Goal: Task Accomplishment & Management: Manage account settings

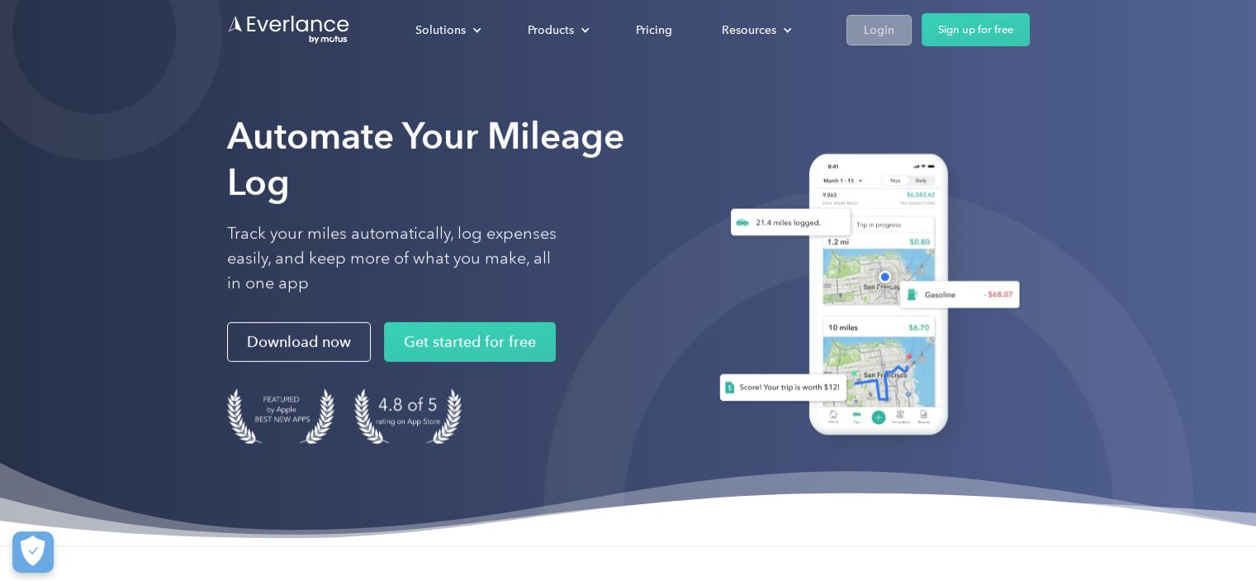
click at [890, 28] on div "Login" at bounding box center [879, 30] width 31 height 21
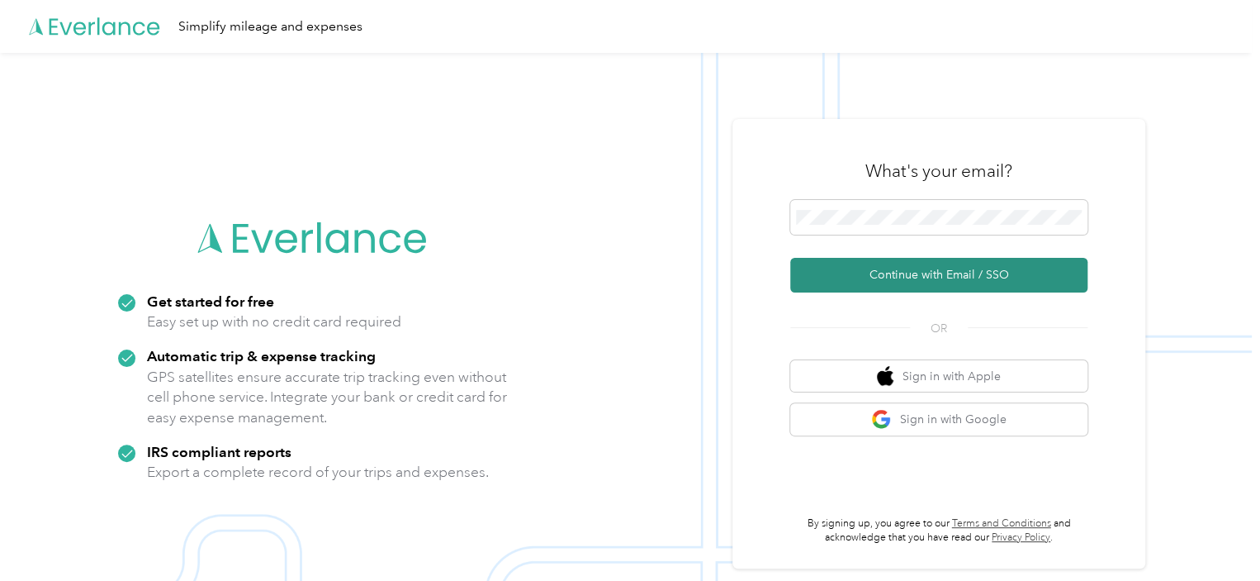
click at [939, 268] on button "Continue with Email / SSO" at bounding box center [938, 275] width 297 height 35
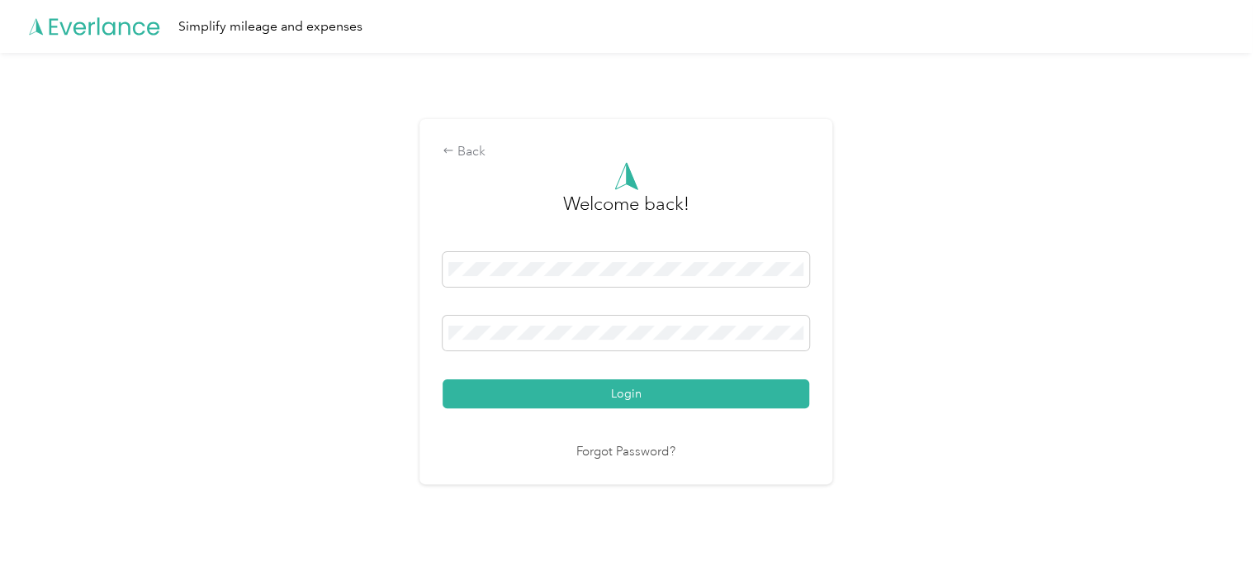
click at [939, 268] on div "Back Welcome back! Login Forgot Password?" at bounding box center [626, 308] width 1252 height 511
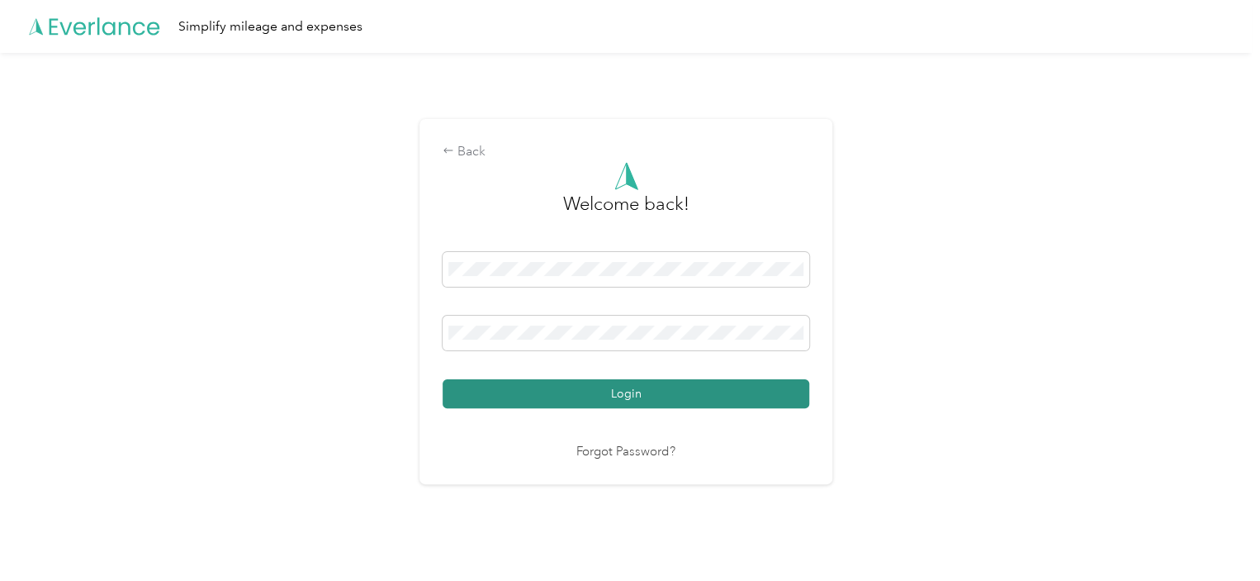
click at [677, 395] on button "Login" at bounding box center [626, 393] width 367 height 29
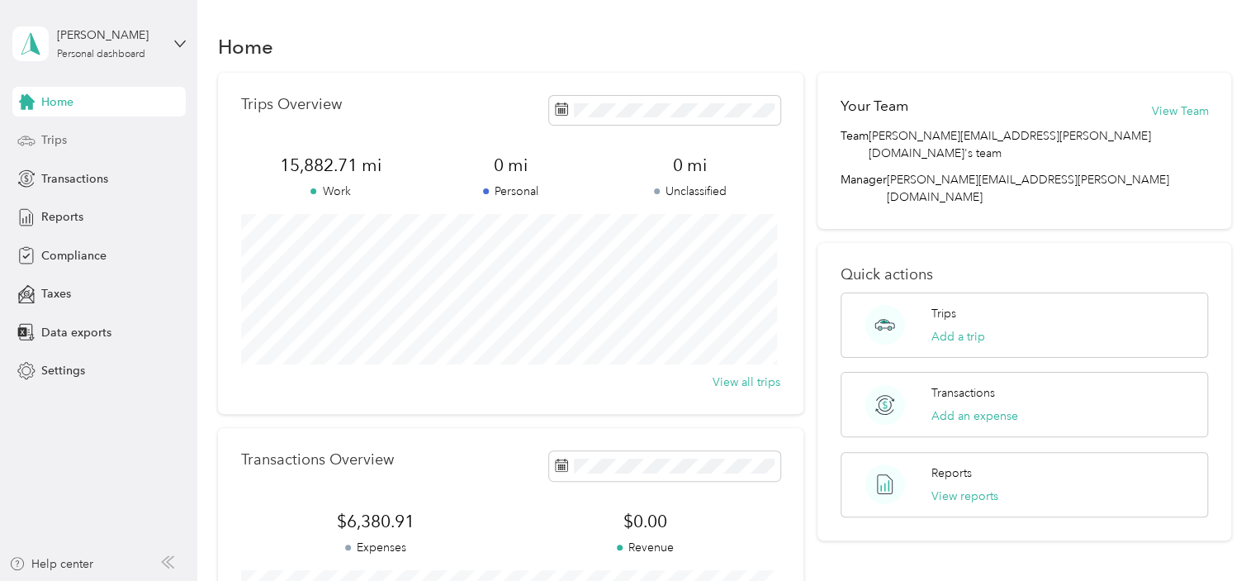
click at [54, 140] on span "Trips" at bounding box center [54, 139] width 26 height 17
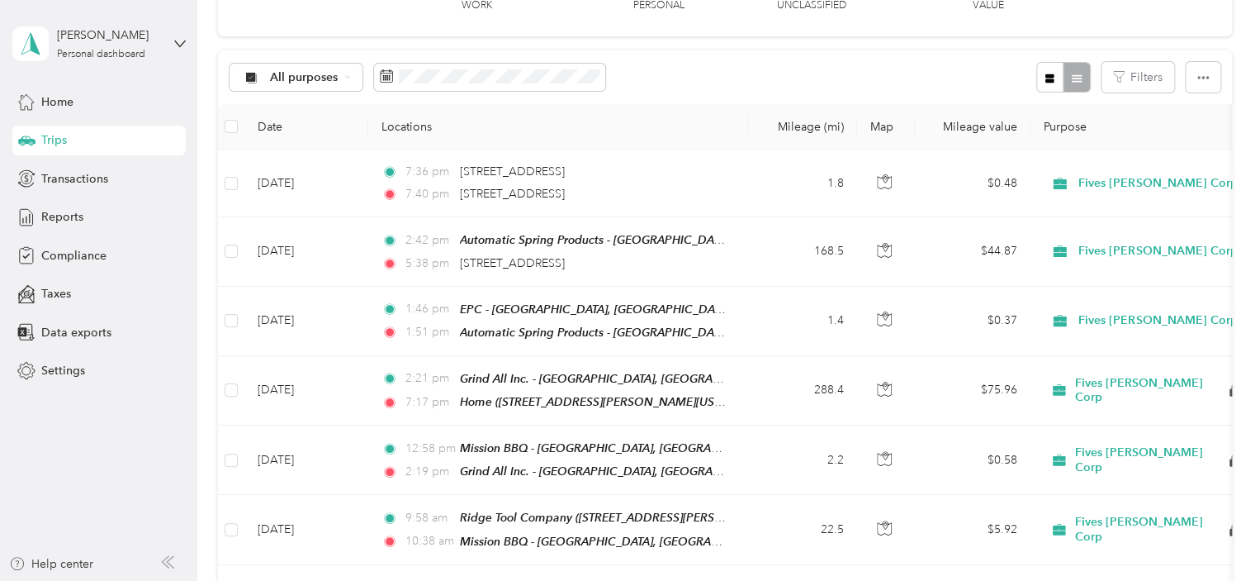
scroll to position [123, 0]
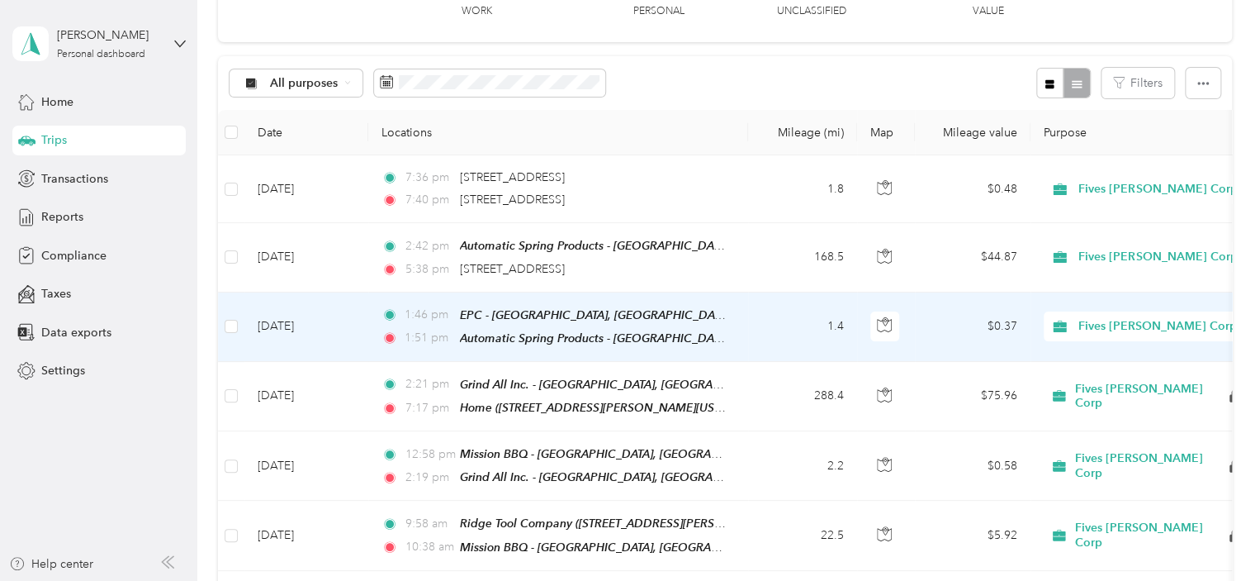
click at [757, 314] on td "1.4" at bounding box center [802, 326] width 109 height 69
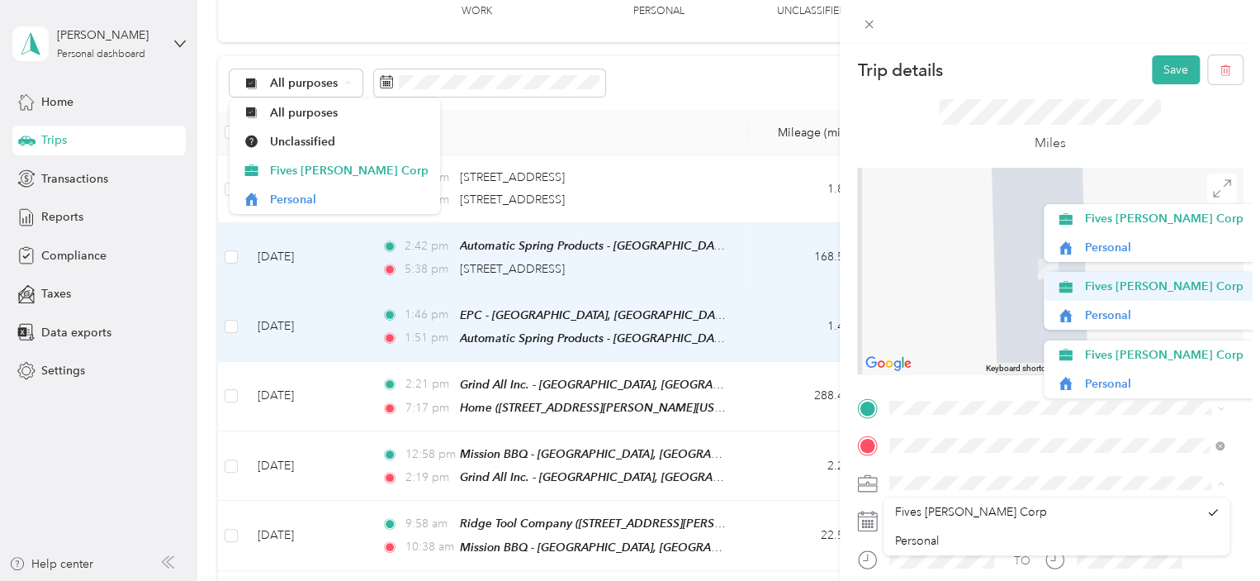
drag, startPoint x: 1225, startPoint y: 243, endPoint x: 1224, endPoint y: 273, distance: 30.6
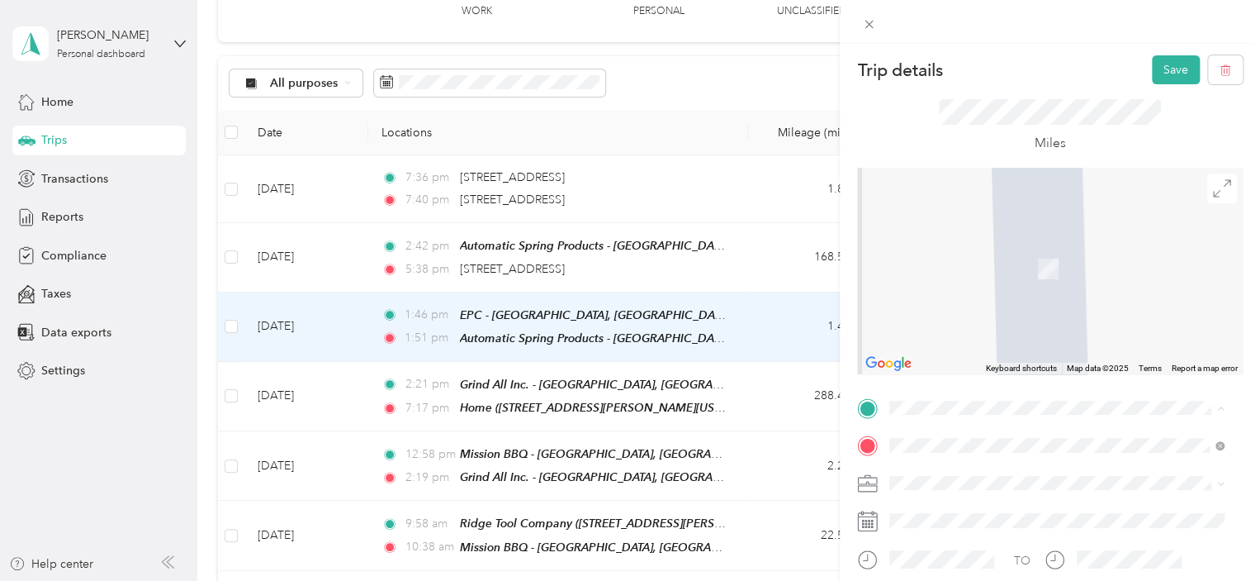
click at [991, 61] on div "Trip details Save" at bounding box center [1050, 69] width 386 height 29
click at [870, 21] on icon at bounding box center [869, 24] width 14 height 14
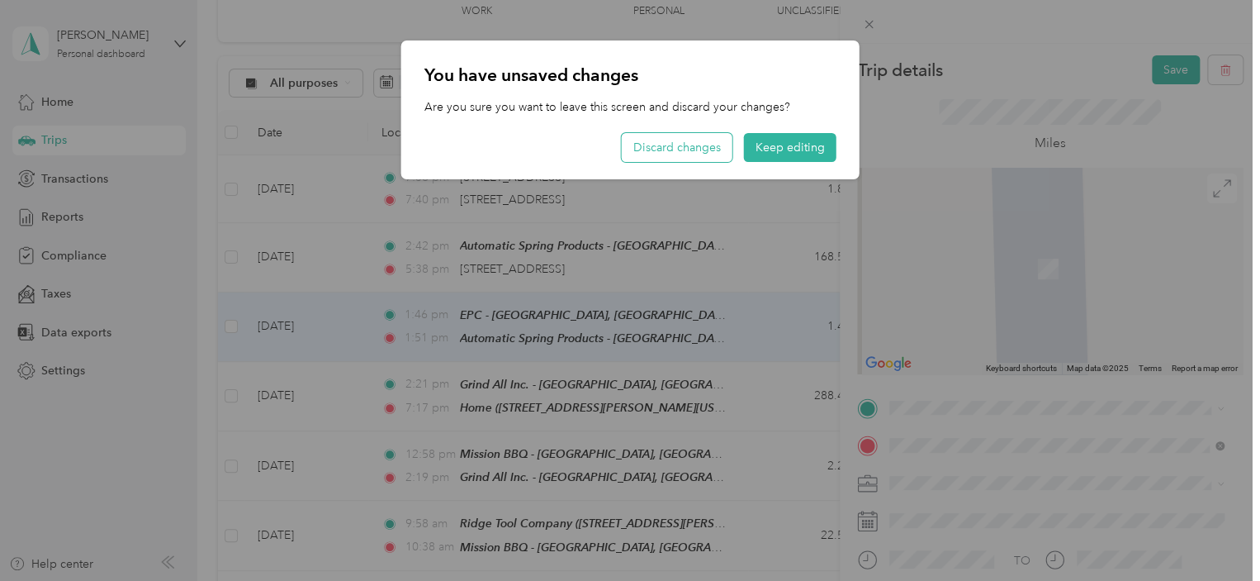
click at [712, 142] on button "Discard changes" at bounding box center [677, 147] width 111 height 29
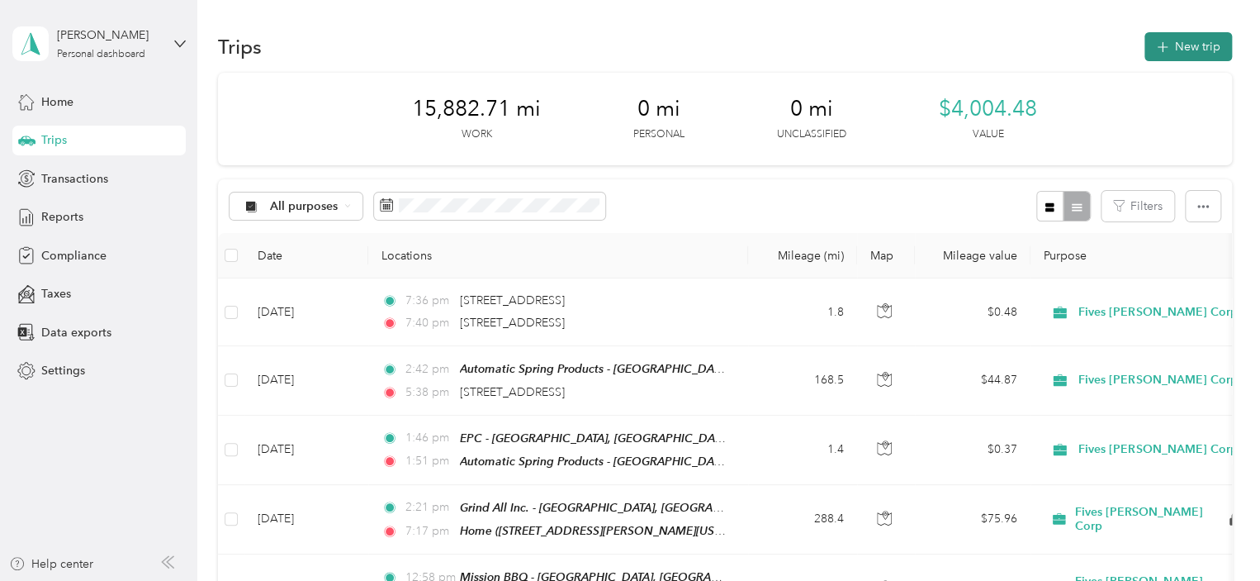
click at [1183, 44] on button "New trip" at bounding box center [1188, 46] width 88 height 29
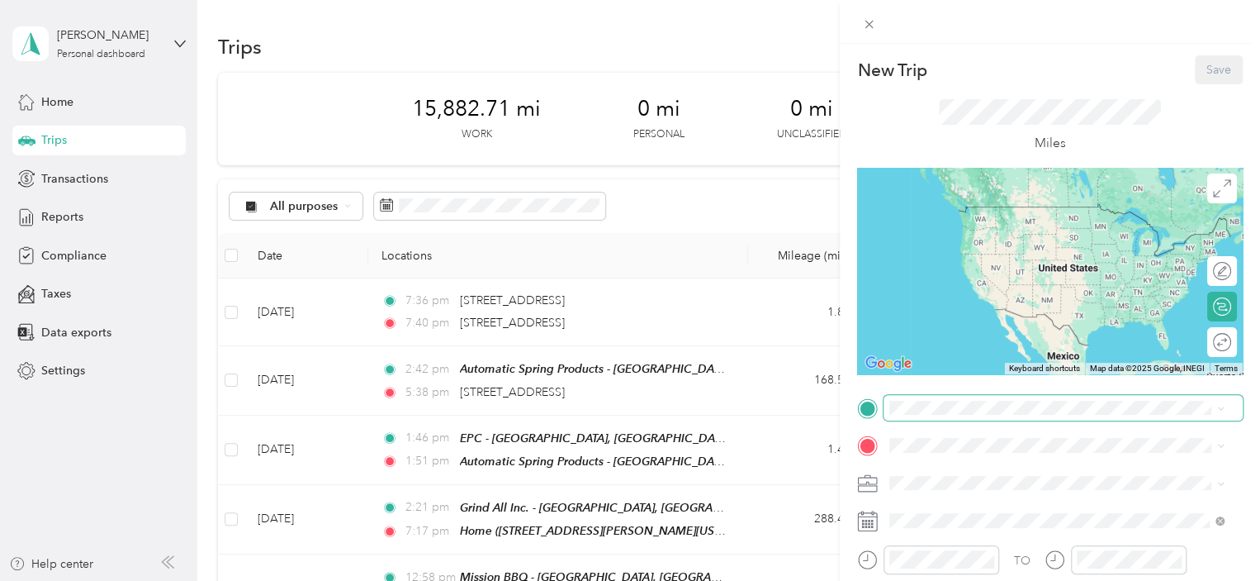
click at [918, 415] on span at bounding box center [1063, 408] width 359 height 26
click at [974, 238] on div "Home 10890 Geist Rd, Fishers, IN 46037, USA, 46037, Hamilton County, Indiana, U…" at bounding box center [1070, 239] width 298 height 69
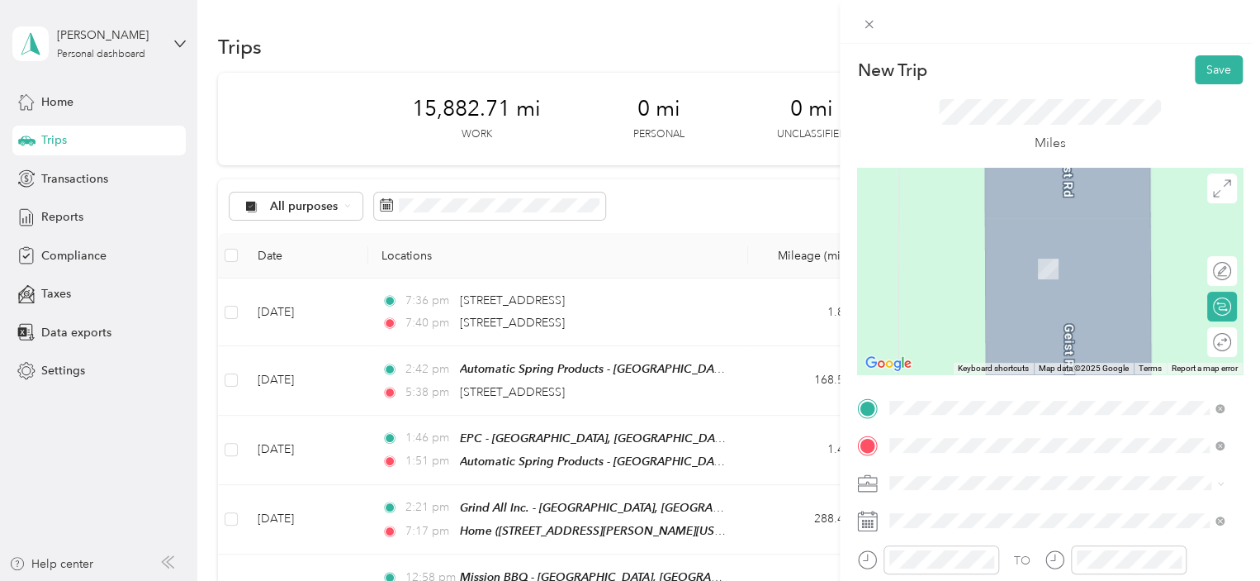
click at [1007, 310] on span "1001 South Beacon Boulevard Grand Haven, Michigan 49417, United States" at bounding box center [1003, 308] width 165 height 15
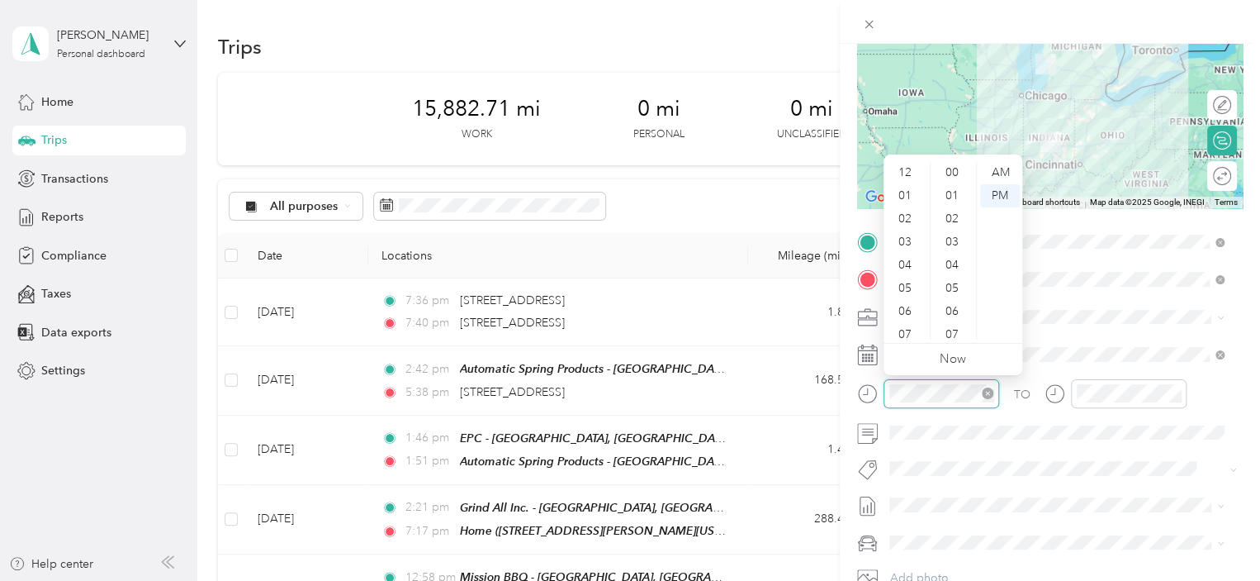
scroll to position [99, 0]
click at [912, 255] on div "08" at bounding box center [907, 258] width 40 height 23
click at [1002, 168] on div "AM" at bounding box center [1000, 172] width 40 height 23
click at [960, 166] on div "00" at bounding box center [954, 172] width 40 height 23
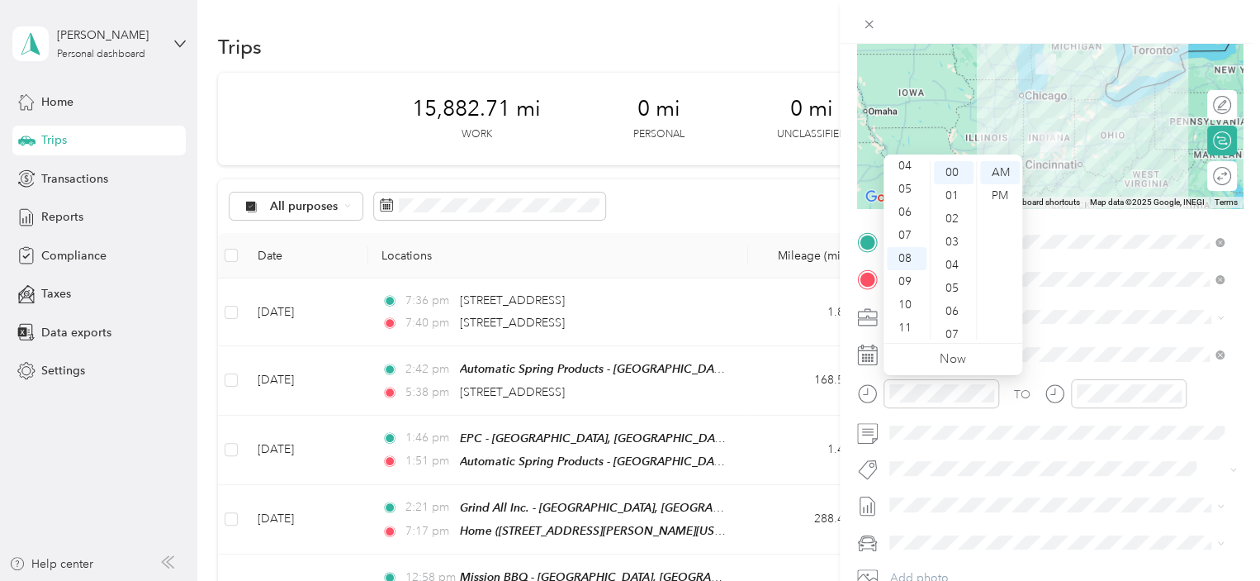
click at [1040, 385] on div "TO" at bounding box center [1050, 399] width 386 height 40
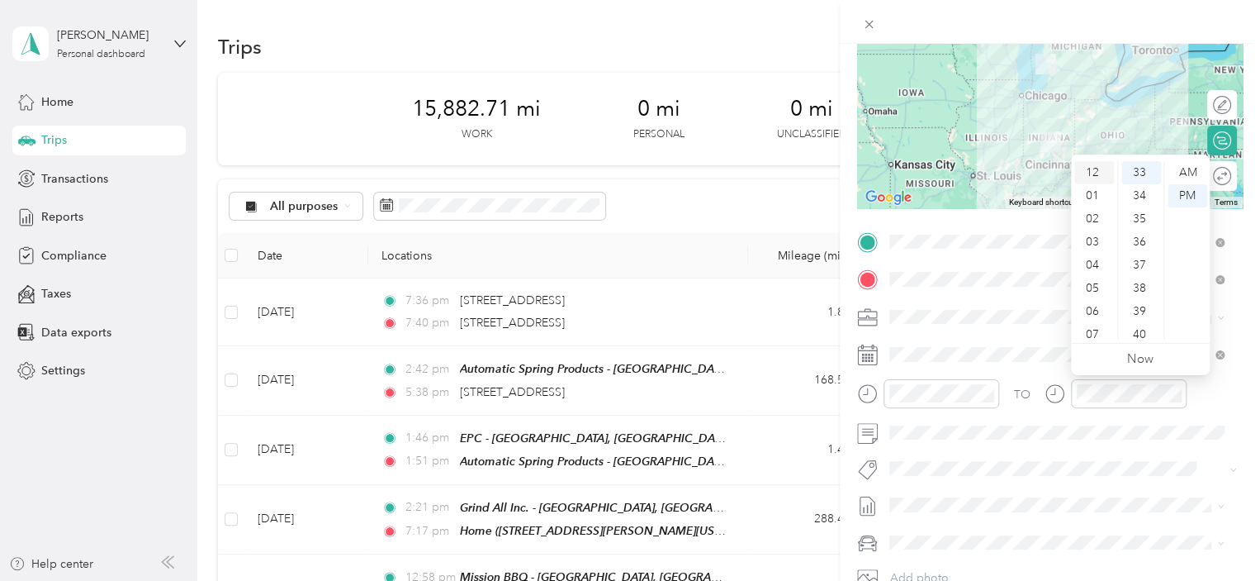
click at [1092, 168] on div "12" at bounding box center [1094, 172] width 40 height 23
click at [1144, 199] on div "30" at bounding box center [1141, 202] width 40 height 23
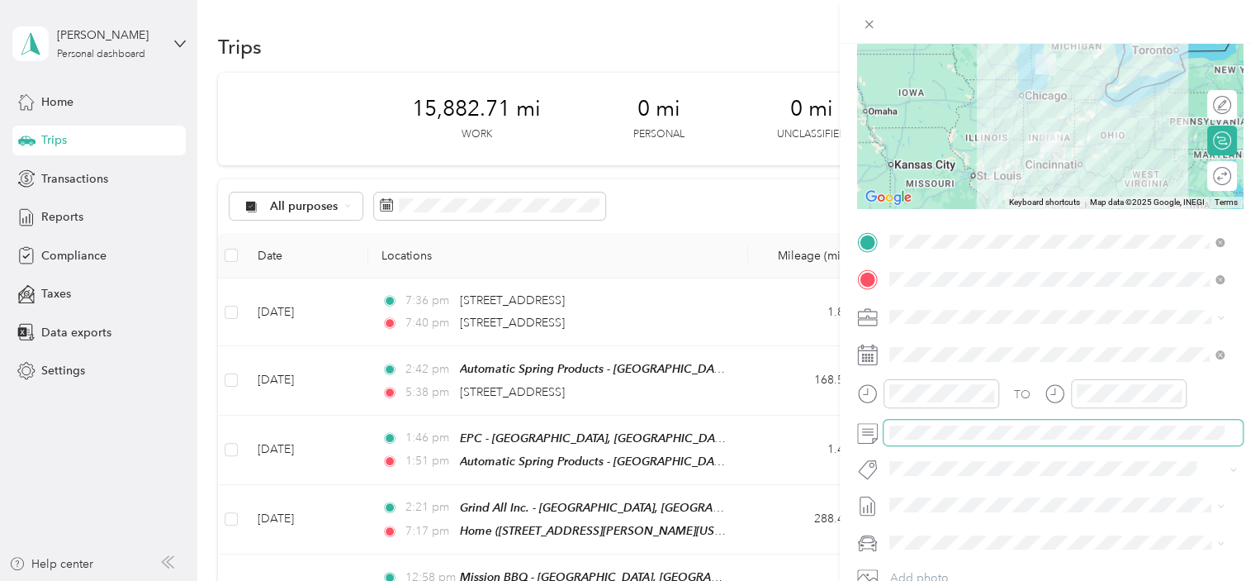
scroll to position [285, 0]
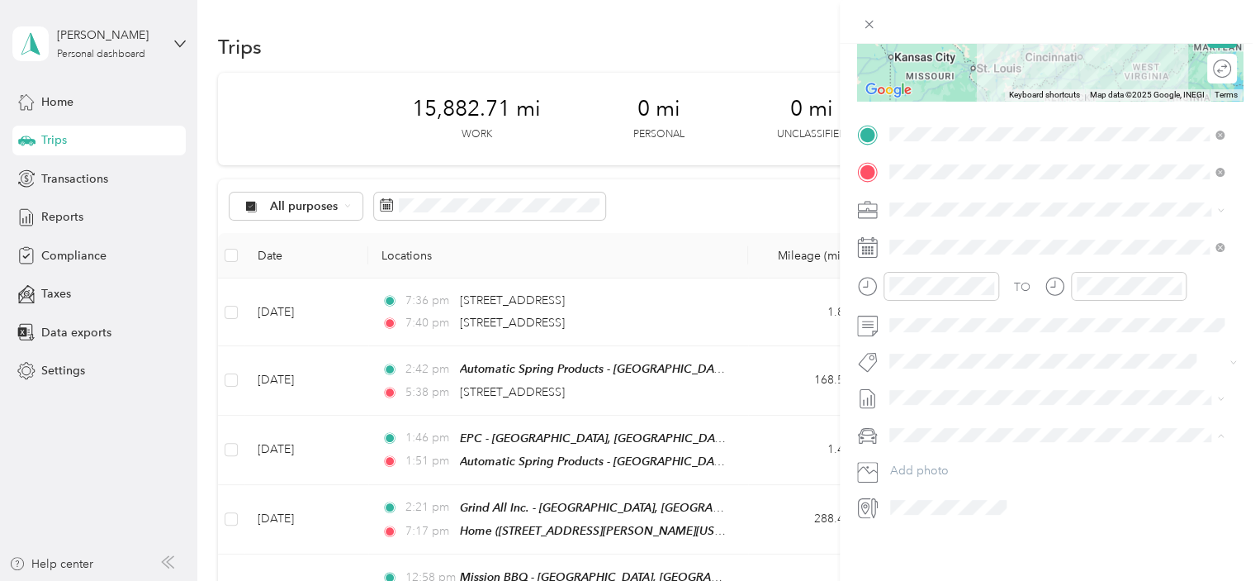
click at [981, 448] on div "Toyota Camry" at bounding box center [1056, 451] width 323 height 17
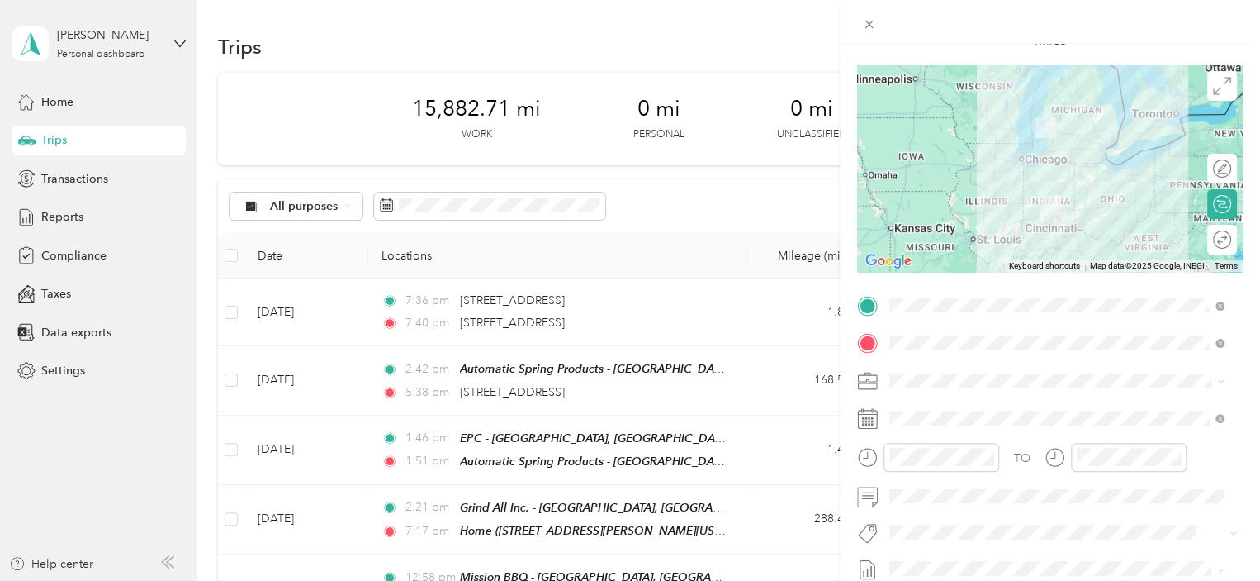
scroll to position [0, 0]
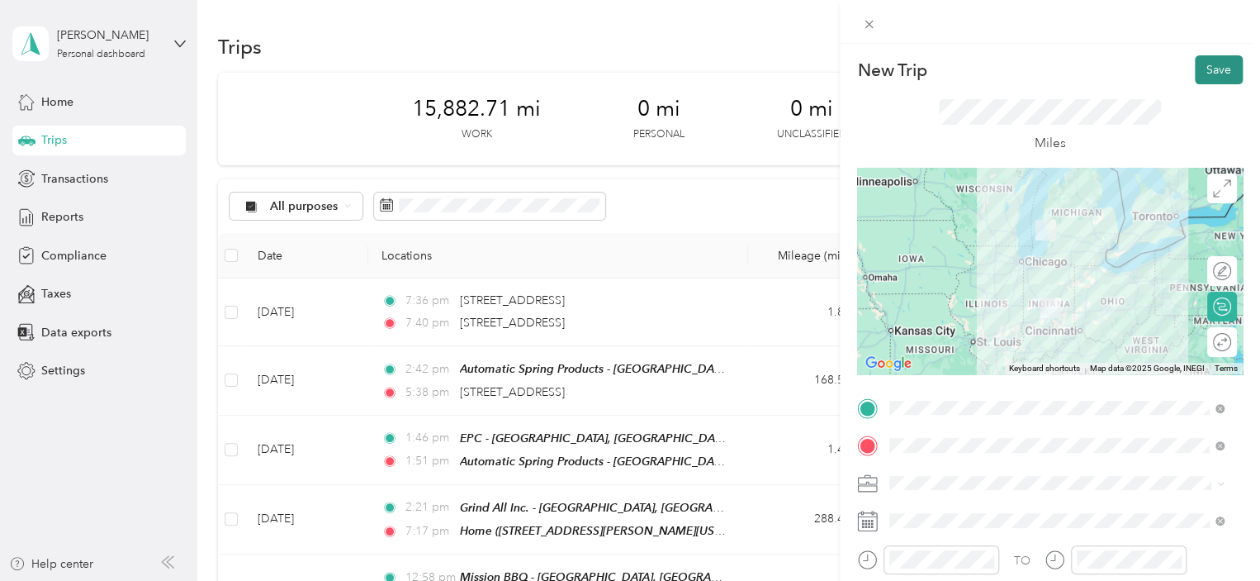
click at [1215, 64] on button "Save" at bounding box center [1219, 69] width 48 height 29
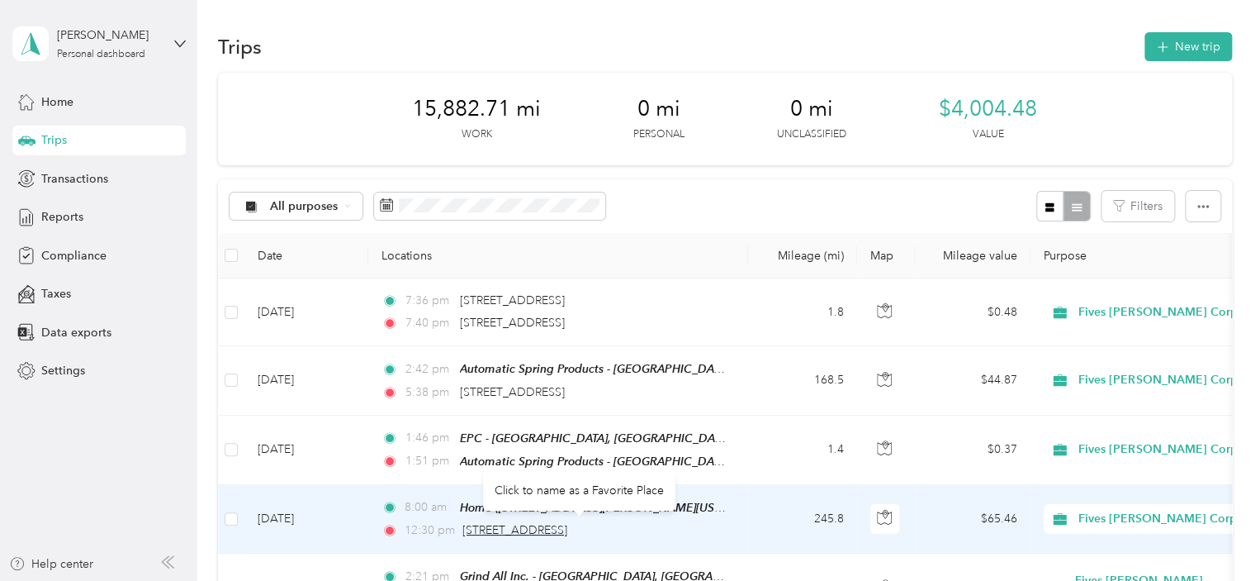
click at [565, 523] on span "1001 South Beacon Boulevard, Grand Haven" at bounding box center [514, 530] width 105 height 14
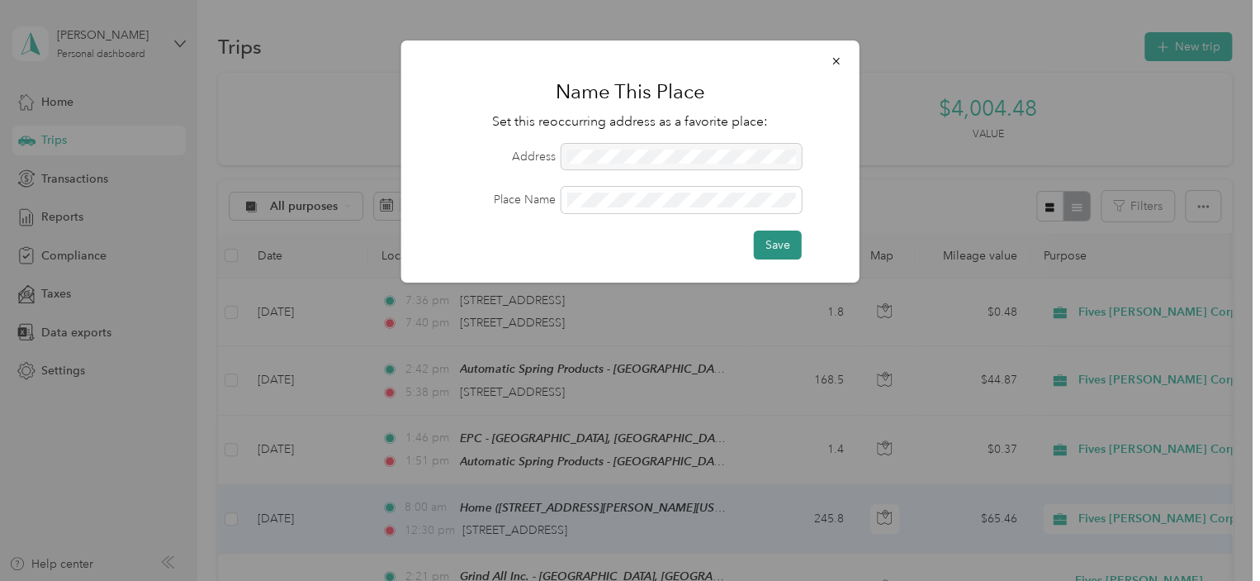
click at [770, 249] on button "Save" at bounding box center [778, 244] width 48 height 29
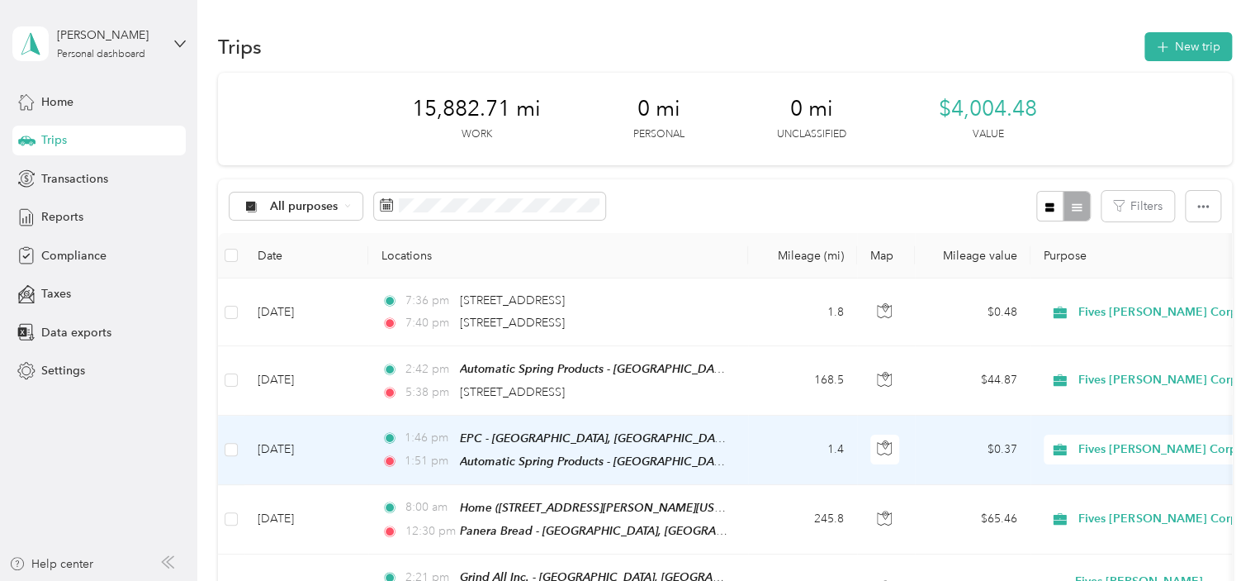
click at [764, 434] on td "1.4" at bounding box center [802, 449] width 109 height 69
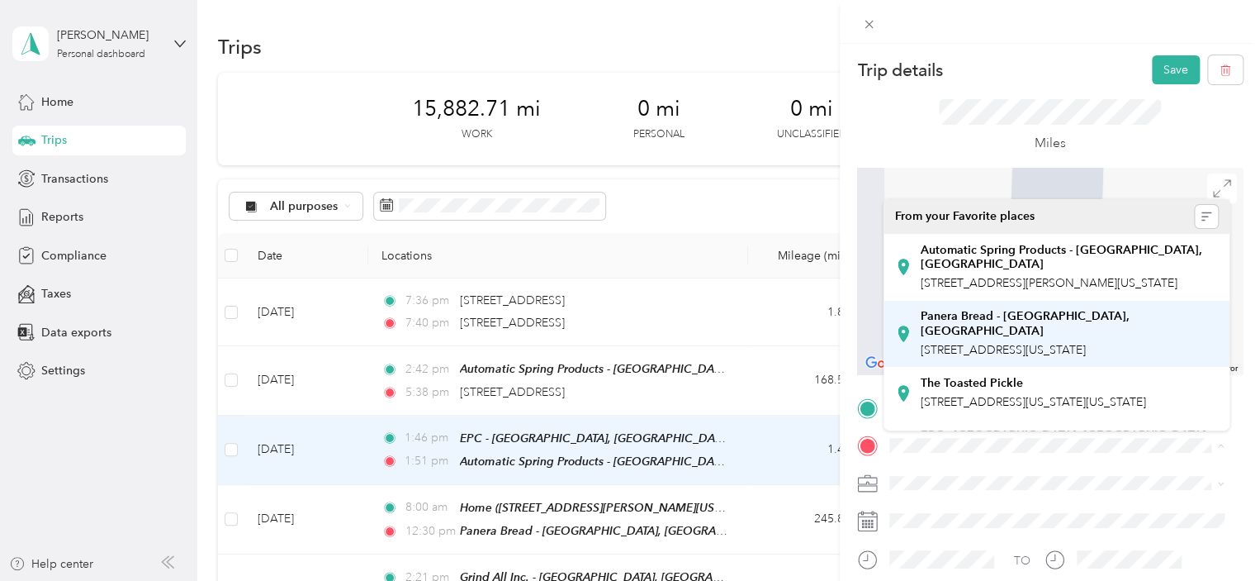
click at [1086, 343] on span "1001 South Beacon Boulevard, Grand Haven, 49417, Grand Haven, Michigan, United …" at bounding box center [1003, 350] width 165 height 14
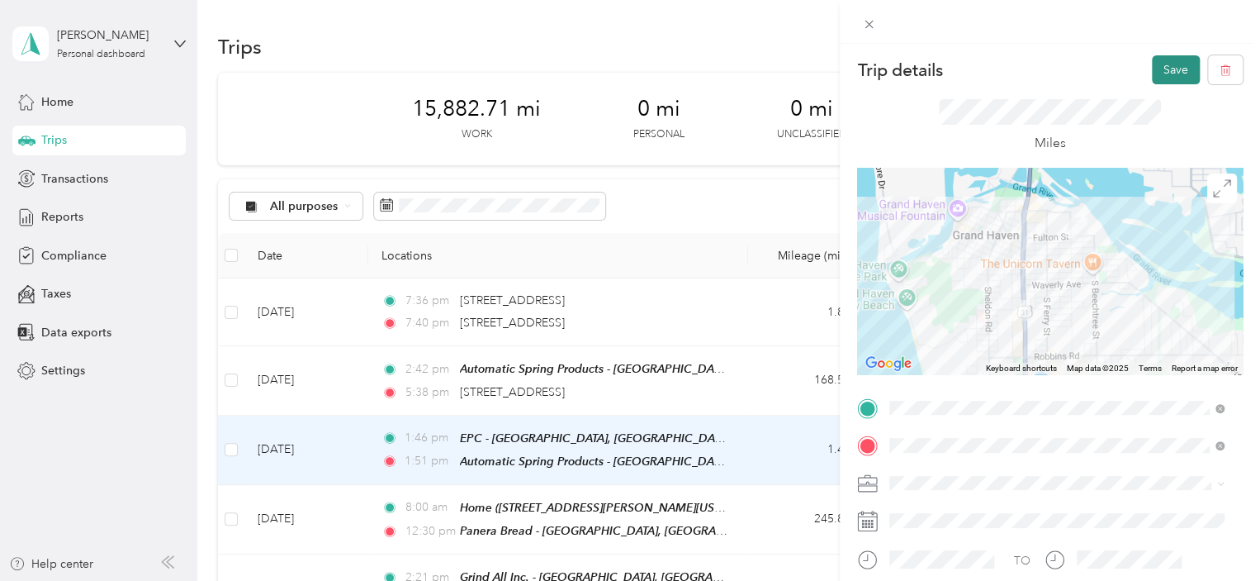
click at [1154, 63] on button "Save" at bounding box center [1176, 69] width 48 height 29
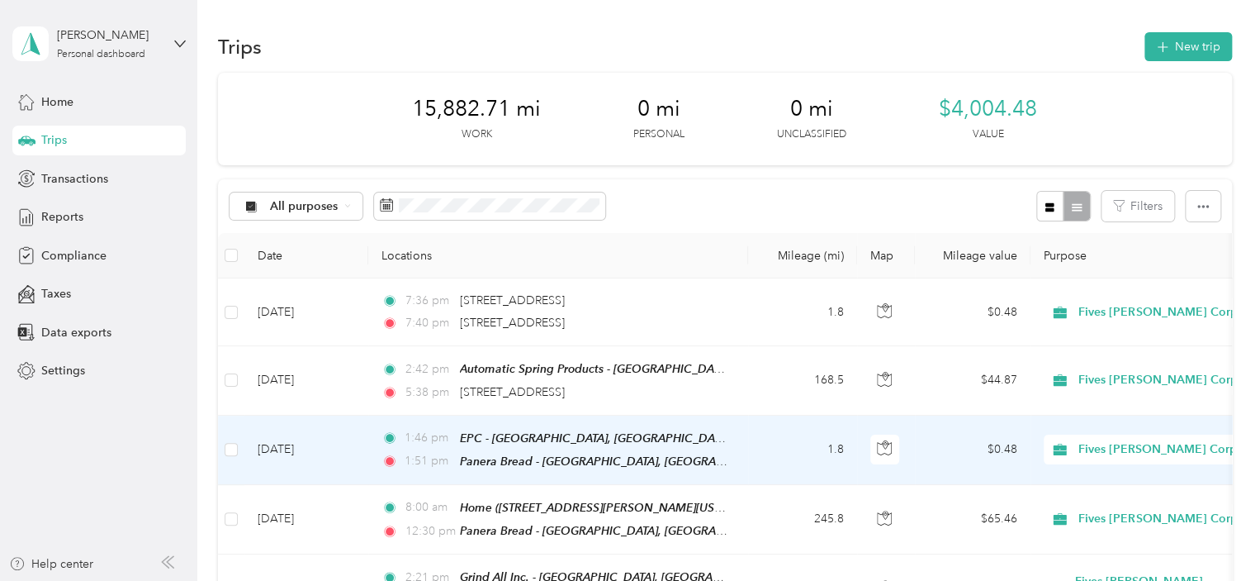
click at [778, 429] on td "1.8" at bounding box center [802, 449] width 109 height 69
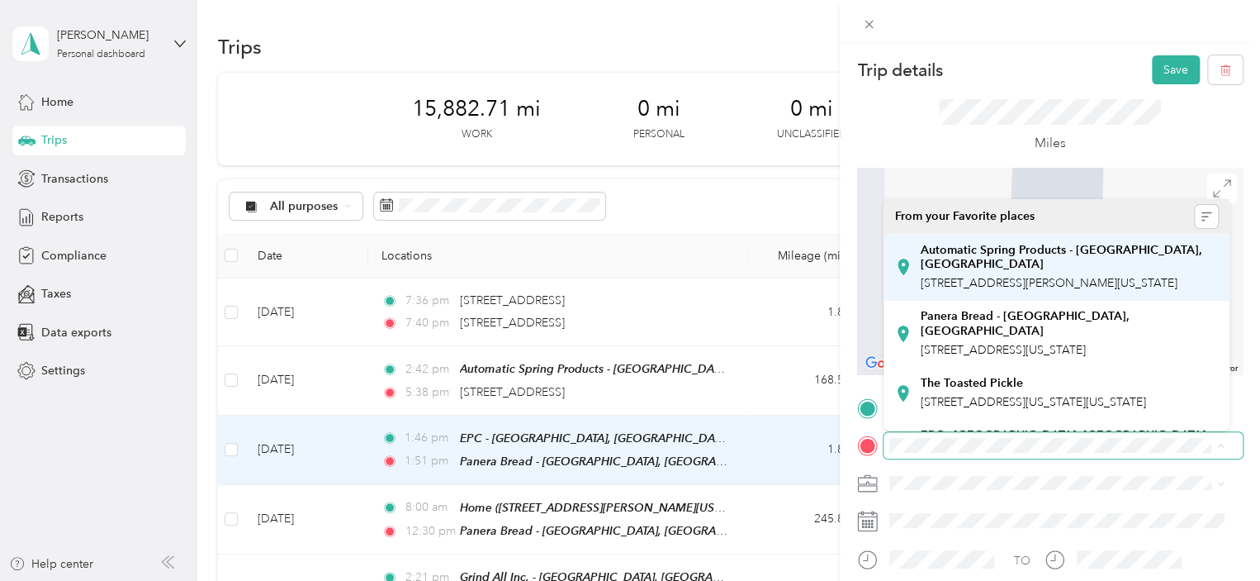
click at [1073, 286] on span "803 Taylor Avenue, Grand Haven, 49417, Grand Haven, Michigan, United States" at bounding box center [1049, 283] width 257 height 14
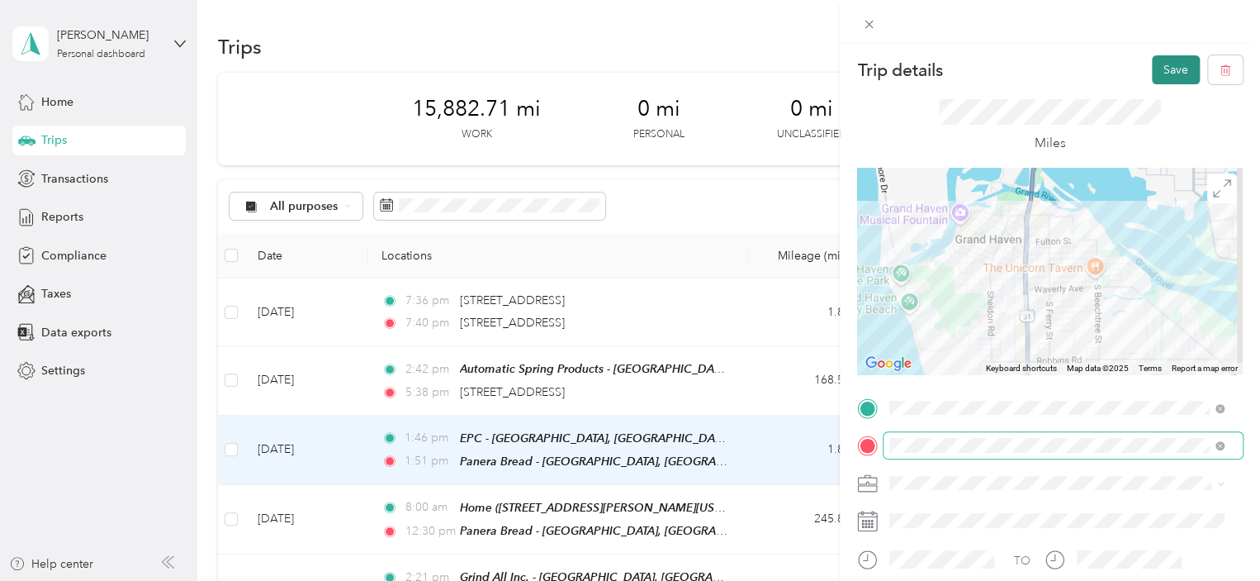
click at [1169, 65] on button "Save" at bounding box center [1176, 69] width 48 height 29
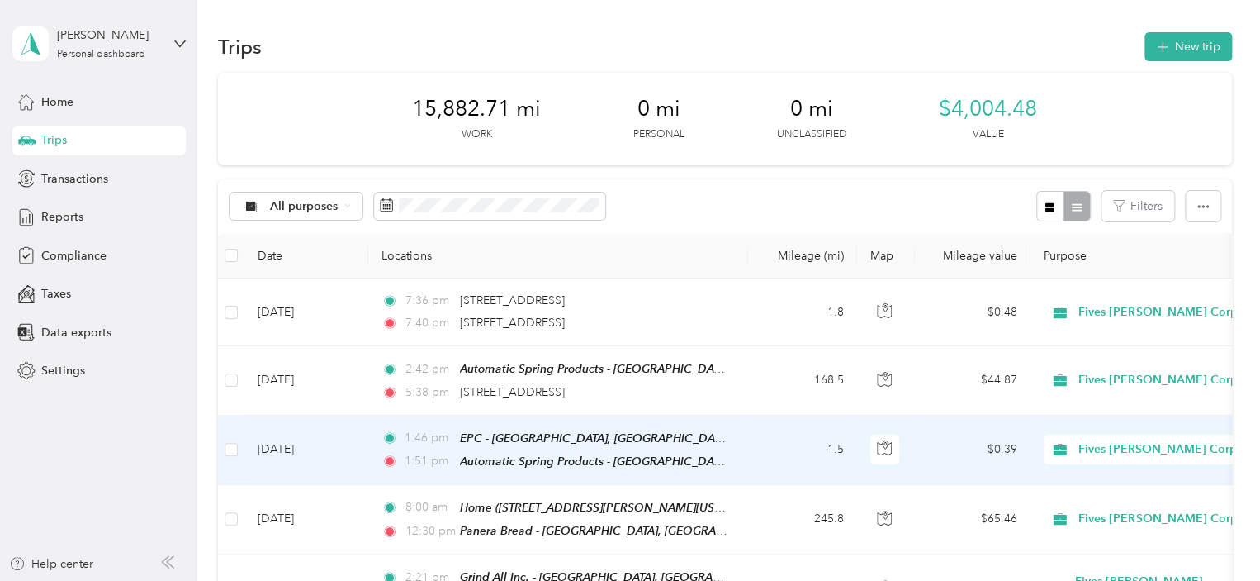
click at [497, 472] on td "1:46 pm EPC - Grand Haven, MI (1333 Fulton Street, Grand Haven, Grand Haven, Mi…" at bounding box center [558, 449] width 380 height 69
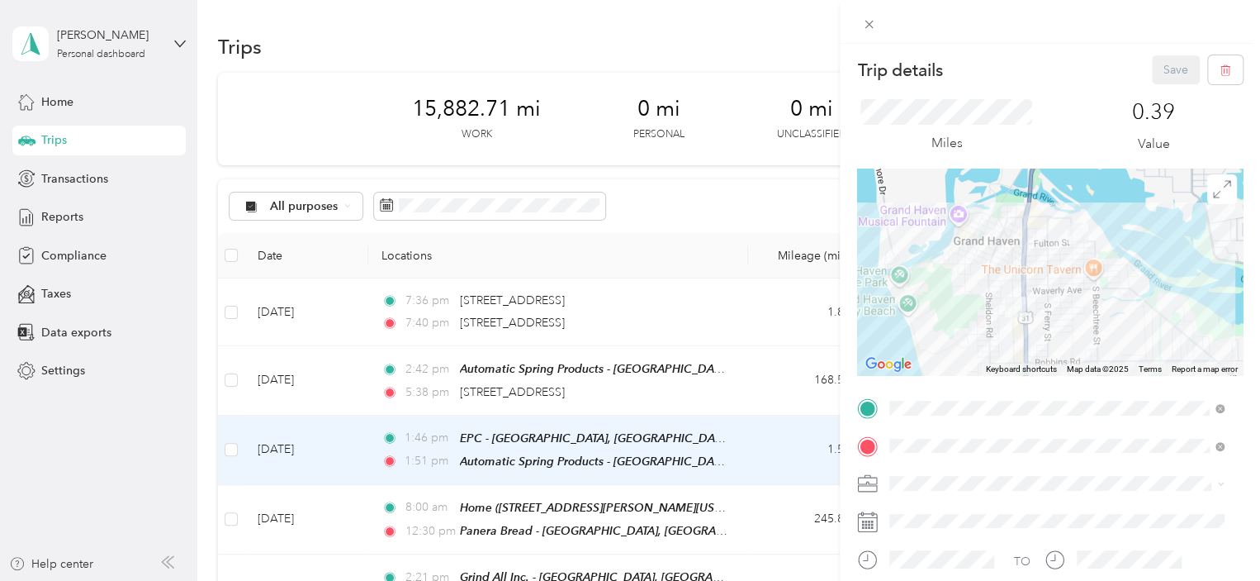
click at [754, 514] on div "Trip details Save This trip cannot be edited because it is either under review,…" at bounding box center [630, 290] width 1260 height 581
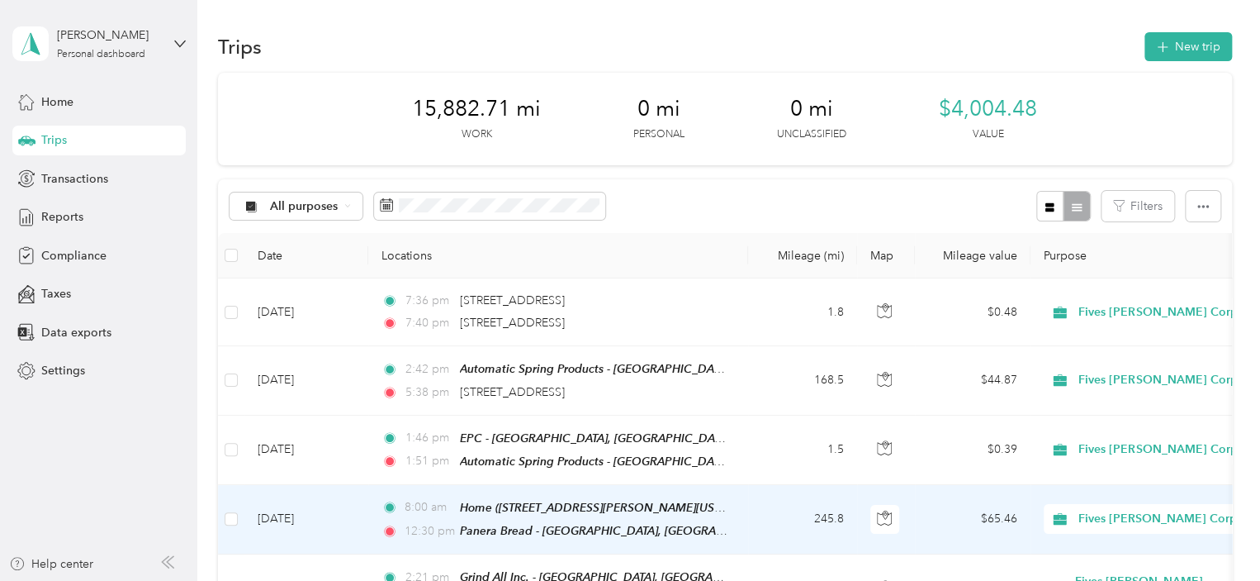
click at [754, 514] on td "245.8" at bounding box center [802, 519] width 109 height 69
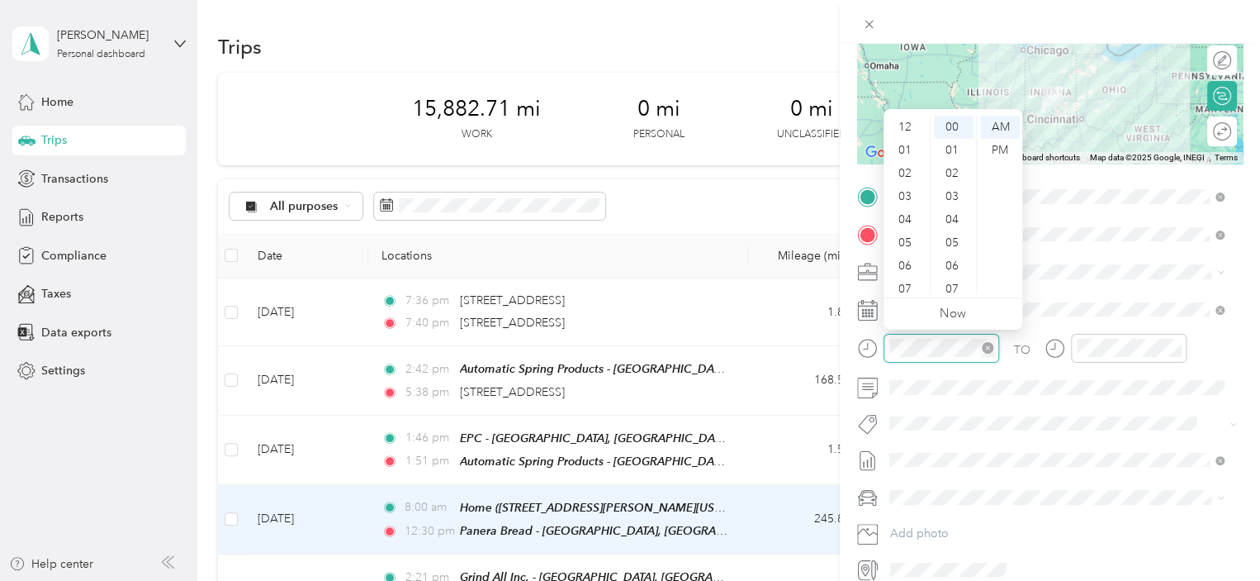
scroll to position [99, 0]
click at [907, 187] on div "07" at bounding box center [907, 189] width 40 height 23
click at [953, 154] on div "30" at bounding box center [954, 160] width 40 height 23
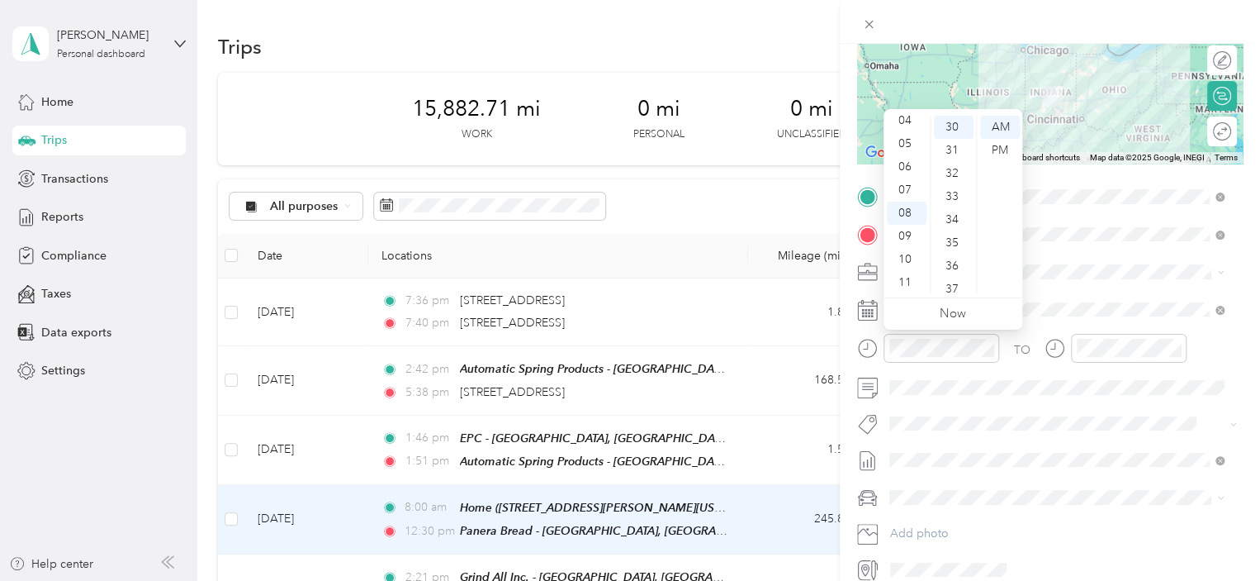
click at [1017, 404] on div "TO Add photo" at bounding box center [1050, 382] width 386 height 399
click at [908, 192] on div "07" at bounding box center [907, 189] width 40 height 23
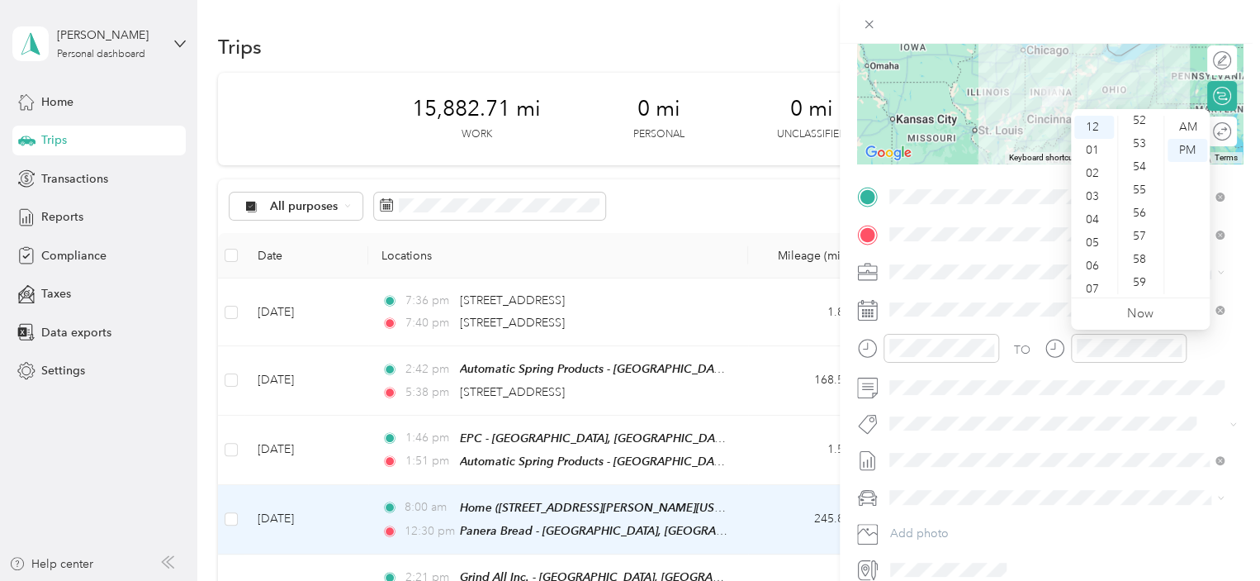
scroll to position [0, 0]
click at [1144, 129] on div "00" at bounding box center [1141, 127] width 40 height 23
click at [1140, 123] on div "00" at bounding box center [1141, 127] width 40 height 23
click at [1122, 402] on div "TO Add photo" at bounding box center [1050, 382] width 386 height 399
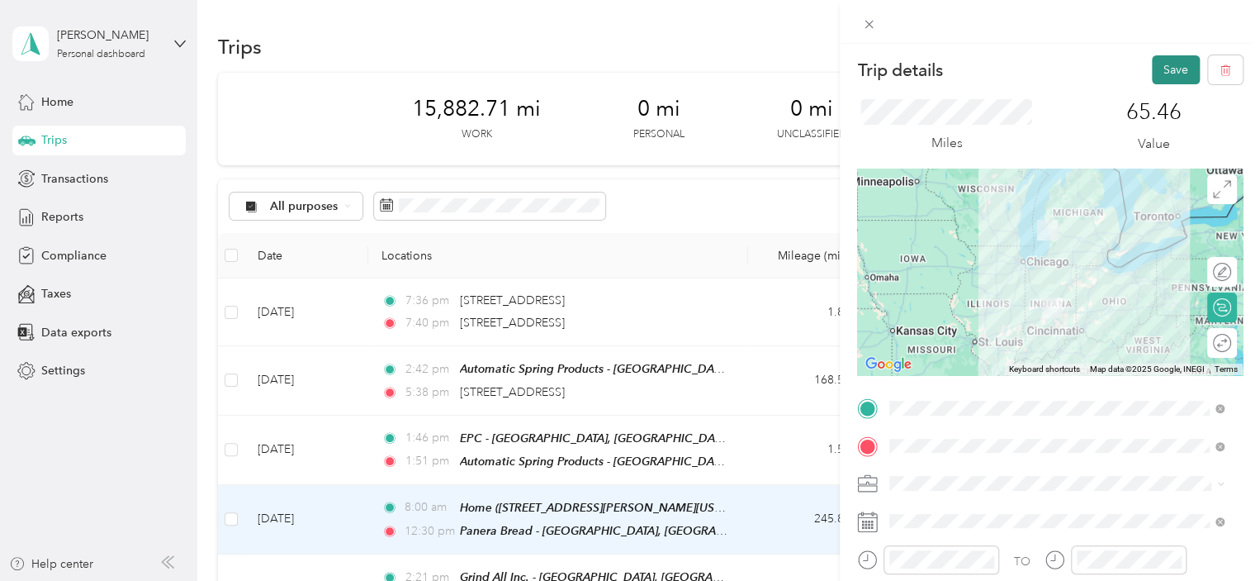
click at [1174, 64] on button "Save" at bounding box center [1176, 69] width 48 height 29
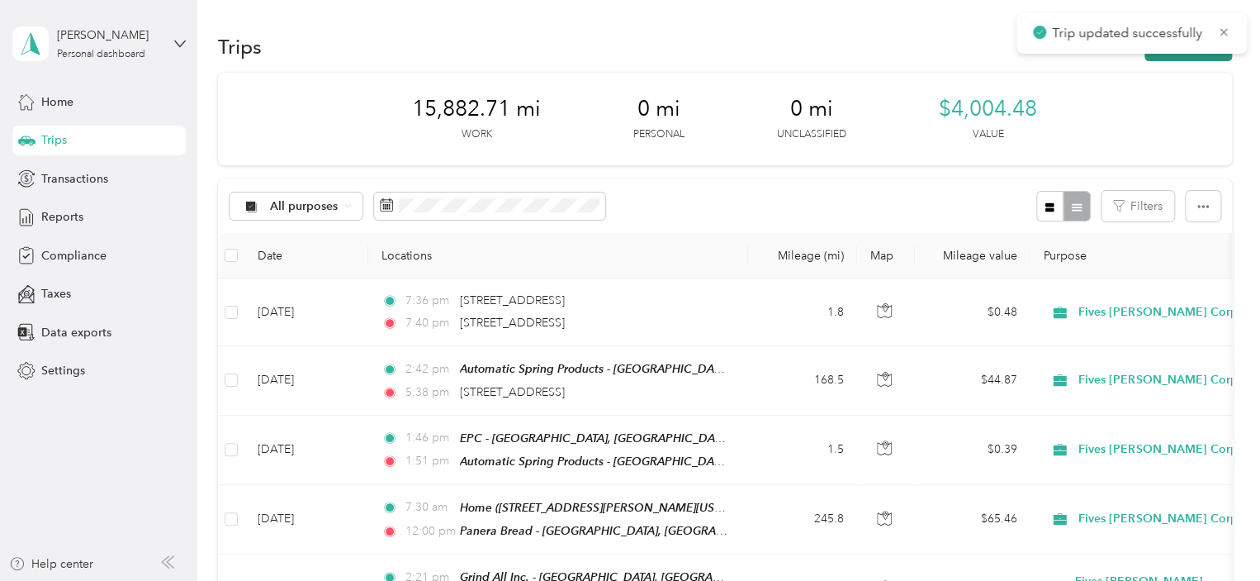
click at [1182, 54] on button "New trip" at bounding box center [1188, 46] width 88 height 29
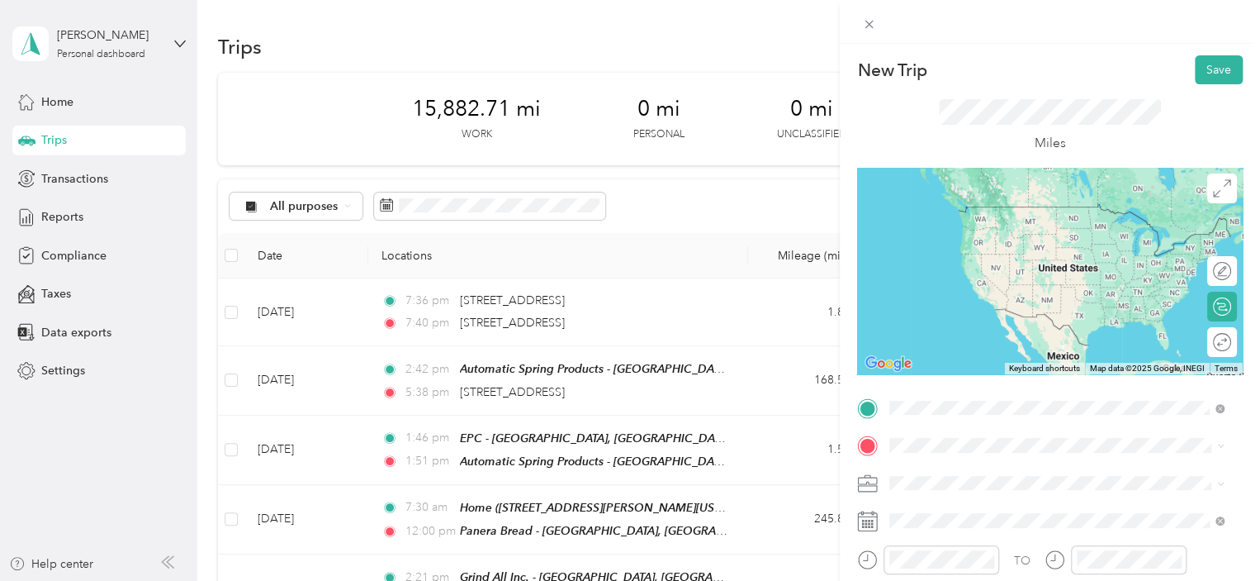
click at [1048, 322] on span "1001 South Beacon Boulevard, Grand Haven, 49417, Grand Haven, Michigan, United …" at bounding box center [1003, 329] width 165 height 14
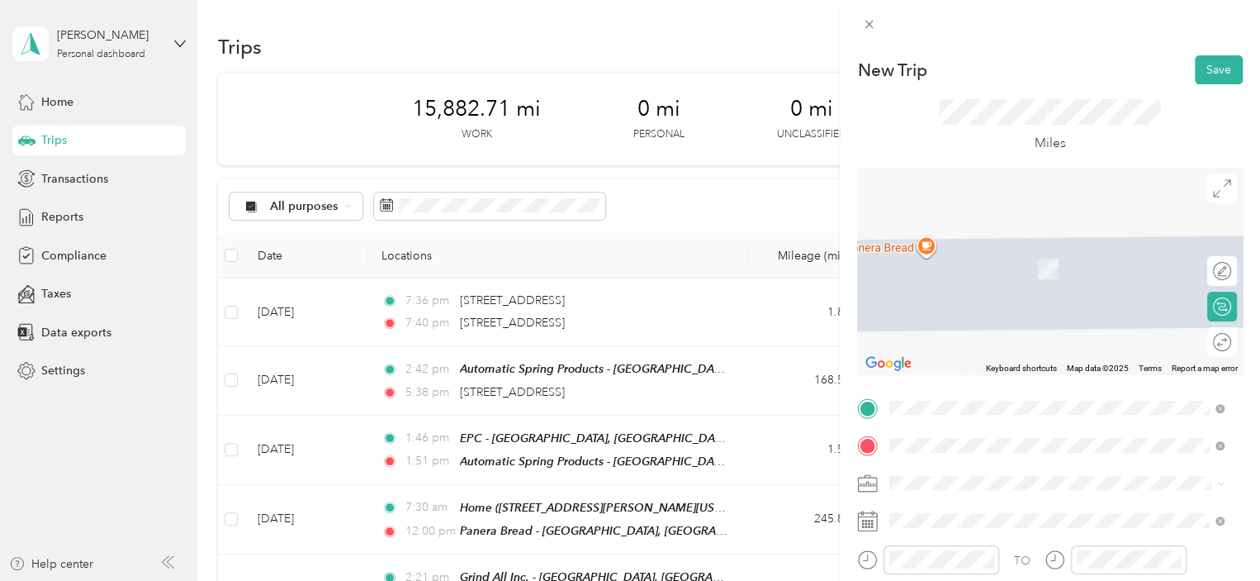
click at [986, 262] on span "1333 Fulton Street, Grand Haven, 49417, Grand Haven, Michigan, United States" at bounding box center [1049, 269] width 257 height 14
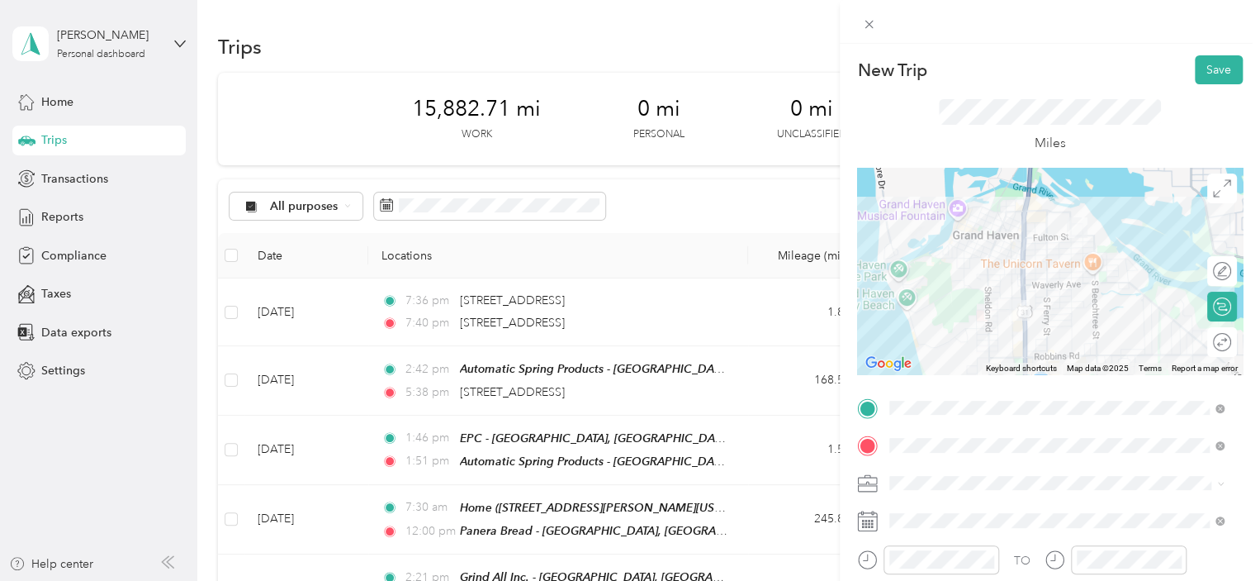
click at [1041, 287] on div at bounding box center [1050, 271] width 386 height 206
click at [1202, 63] on button "Save" at bounding box center [1219, 69] width 48 height 29
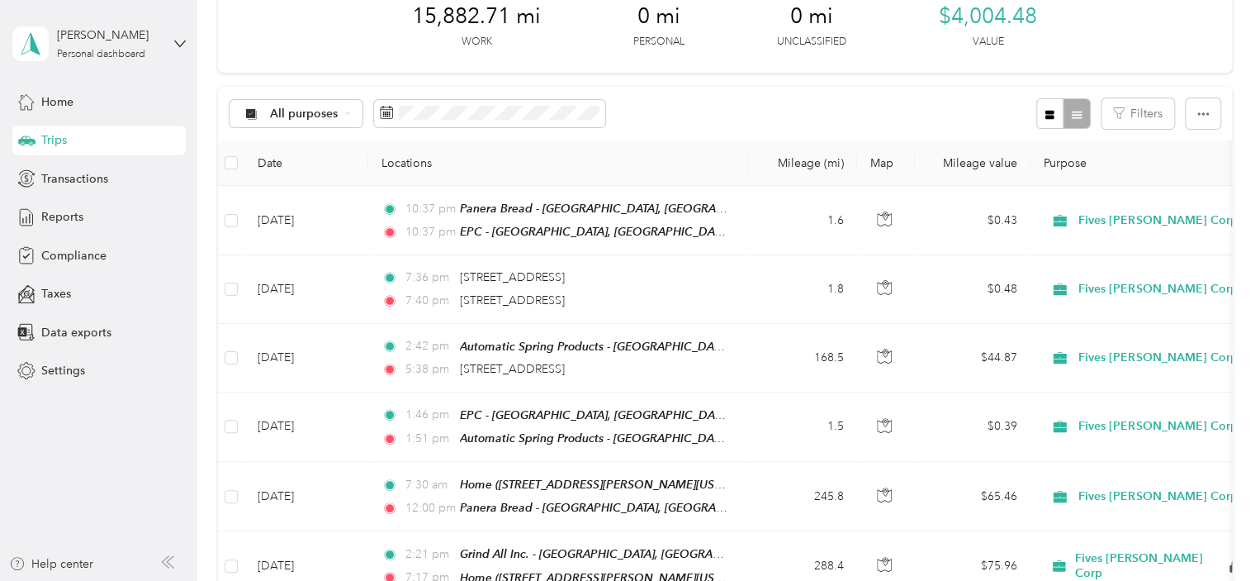
scroll to position [129, 0]
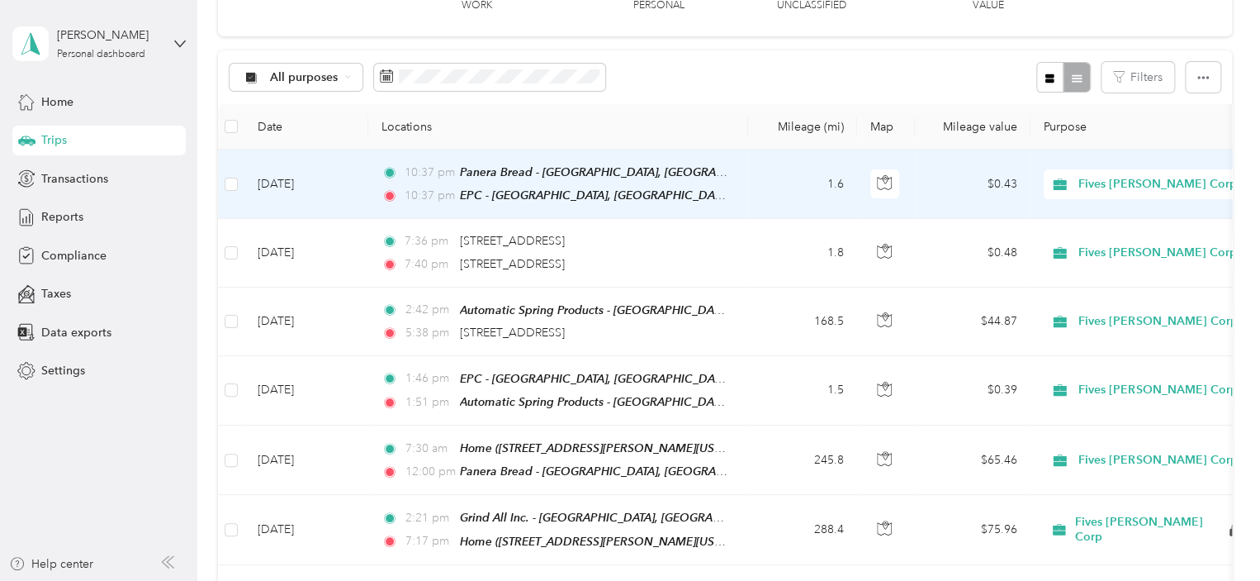
click at [783, 180] on td "1.6" at bounding box center [802, 183] width 109 height 69
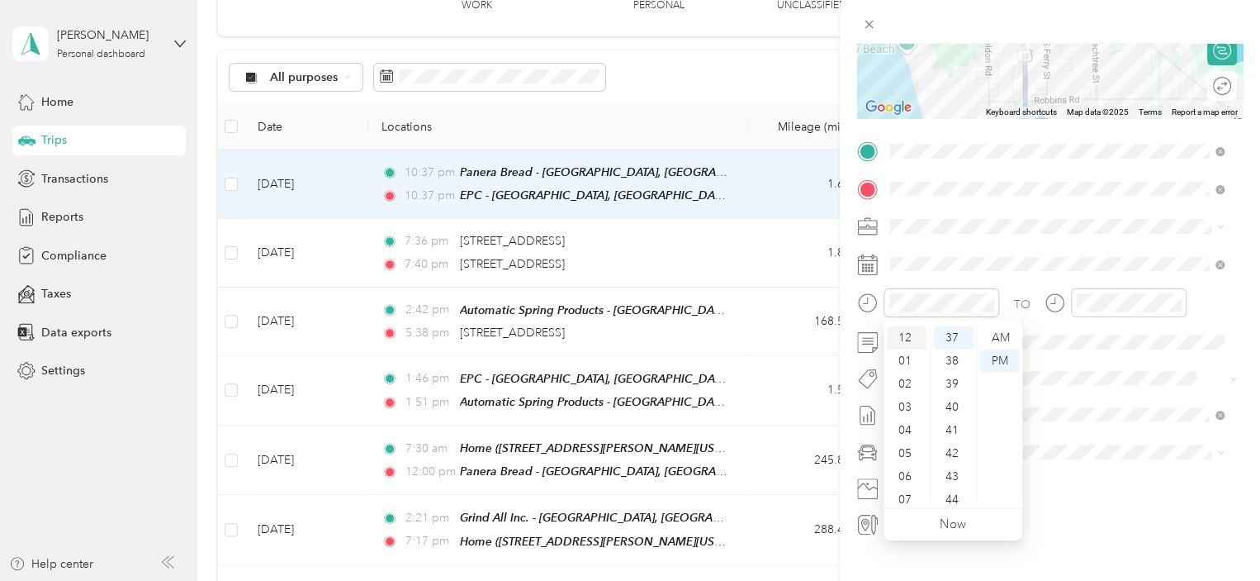
click at [908, 335] on div "12" at bounding box center [907, 337] width 40 height 23
click at [958, 399] on div "40" at bounding box center [954, 407] width 40 height 23
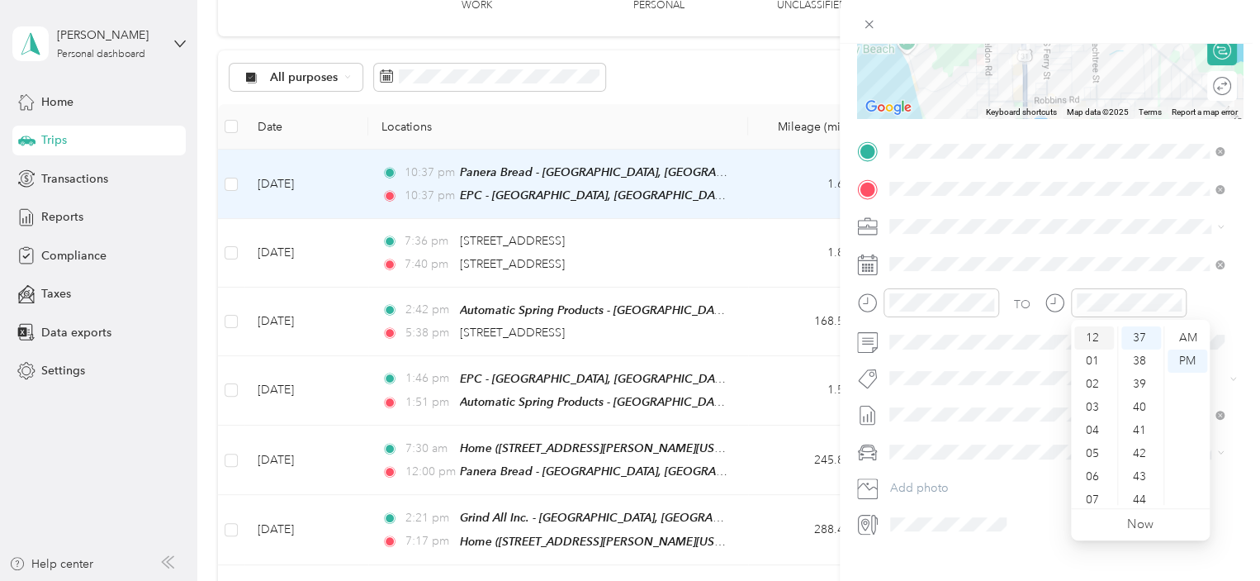
click at [1096, 335] on div "12" at bounding box center [1094, 337] width 40 height 23
click at [1138, 422] on div "50" at bounding box center [1141, 423] width 40 height 23
click at [1122, 210] on div "TO Add photo" at bounding box center [1050, 337] width 386 height 399
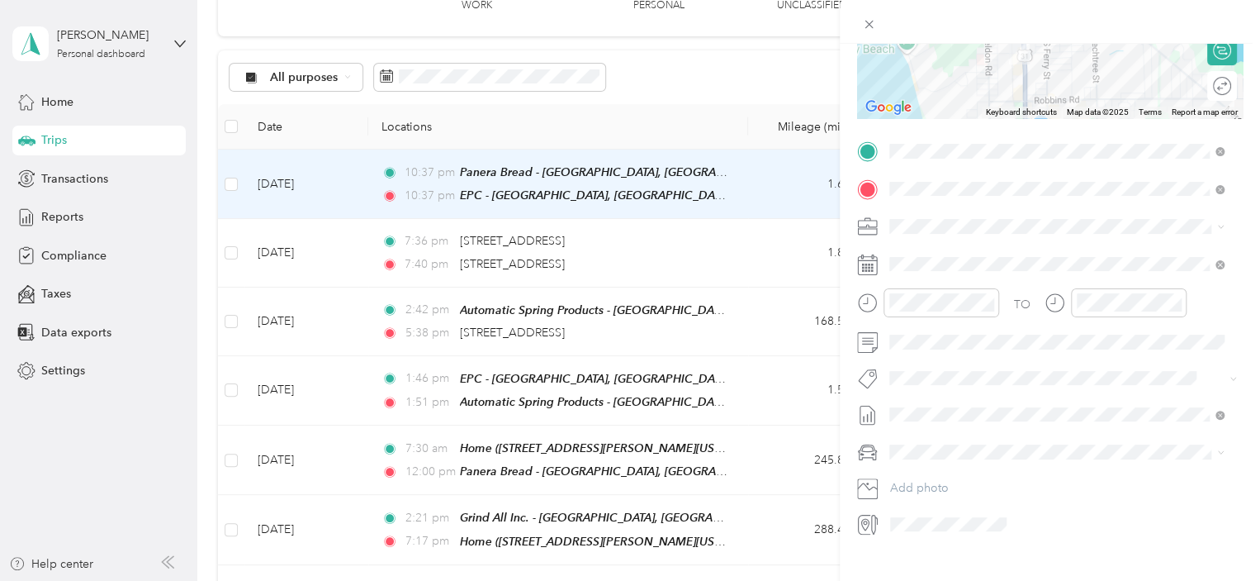
scroll to position [0, 0]
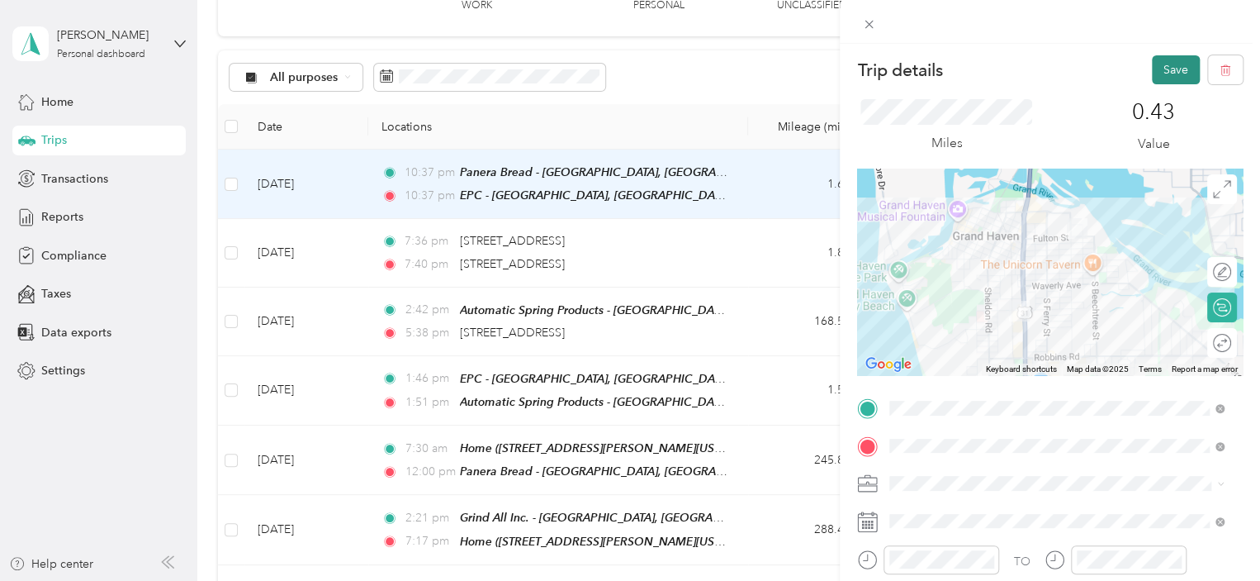
click at [1169, 65] on button "Save" at bounding box center [1176, 69] width 48 height 29
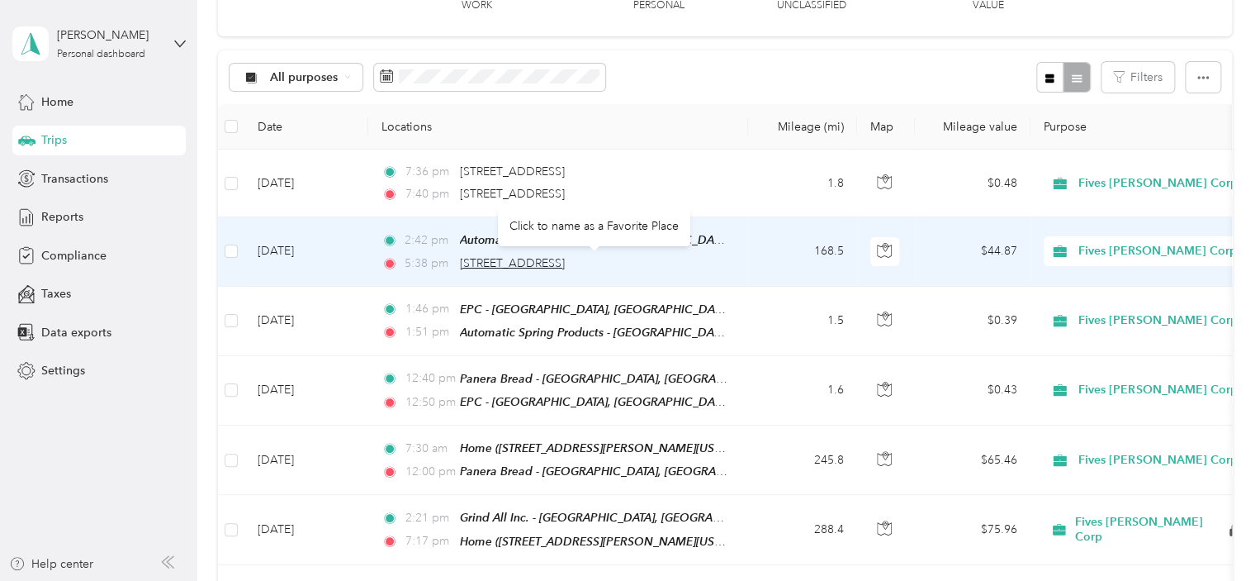
click at [542, 257] on span "3100 E West Maple Rd, Commerce Township, MI 48390, USA" at bounding box center [512, 263] width 105 height 14
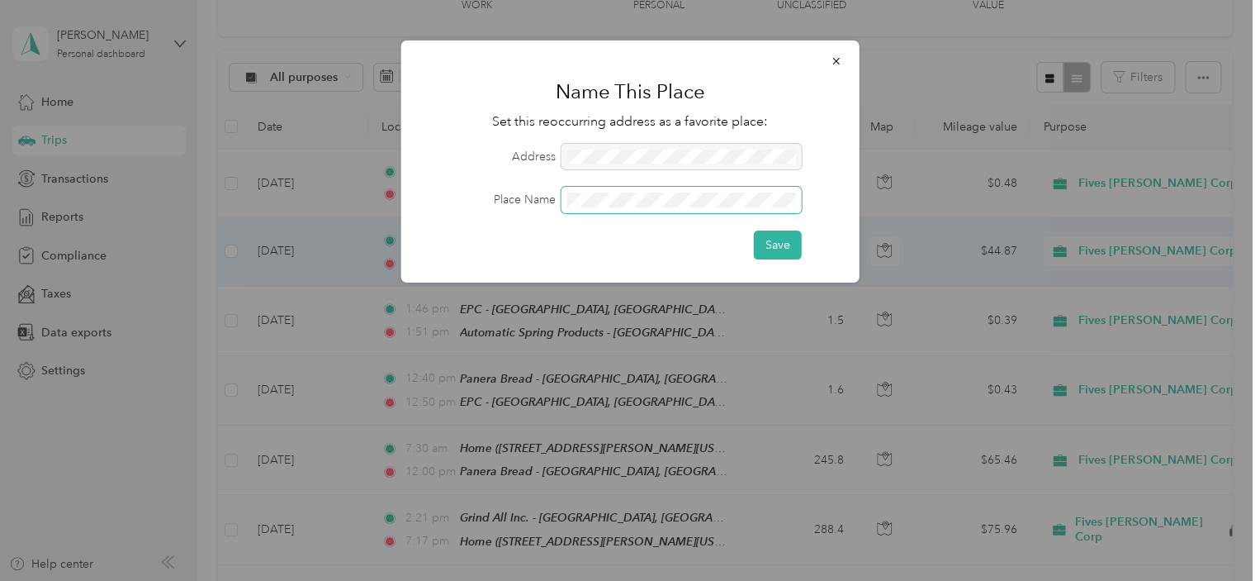
click at [637, 191] on span at bounding box center [682, 200] width 240 height 26
drag, startPoint x: 713, startPoint y: 79, endPoint x: 730, endPoint y: 100, distance: 26.4
click at [730, 100] on h1 "Name This Place" at bounding box center [630, 92] width 412 height 40
click at [770, 240] on button "Save" at bounding box center [778, 244] width 48 height 29
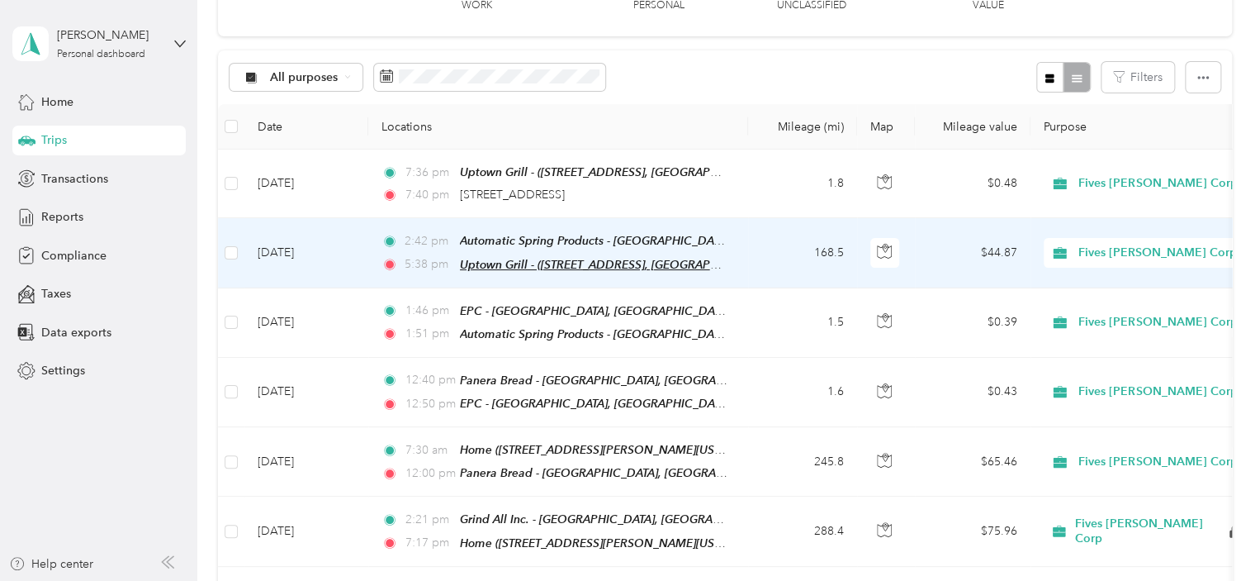
click at [569, 258] on span "Uptown Grill - (3100 E West Maple Rd, Commerce Township, MI 48390, USA, Oakland…" at bounding box center [647, 265] width 375 height 14
click at [524, 222] on button "Edit Place" at bounding box center [514, 221] width 94 height 29
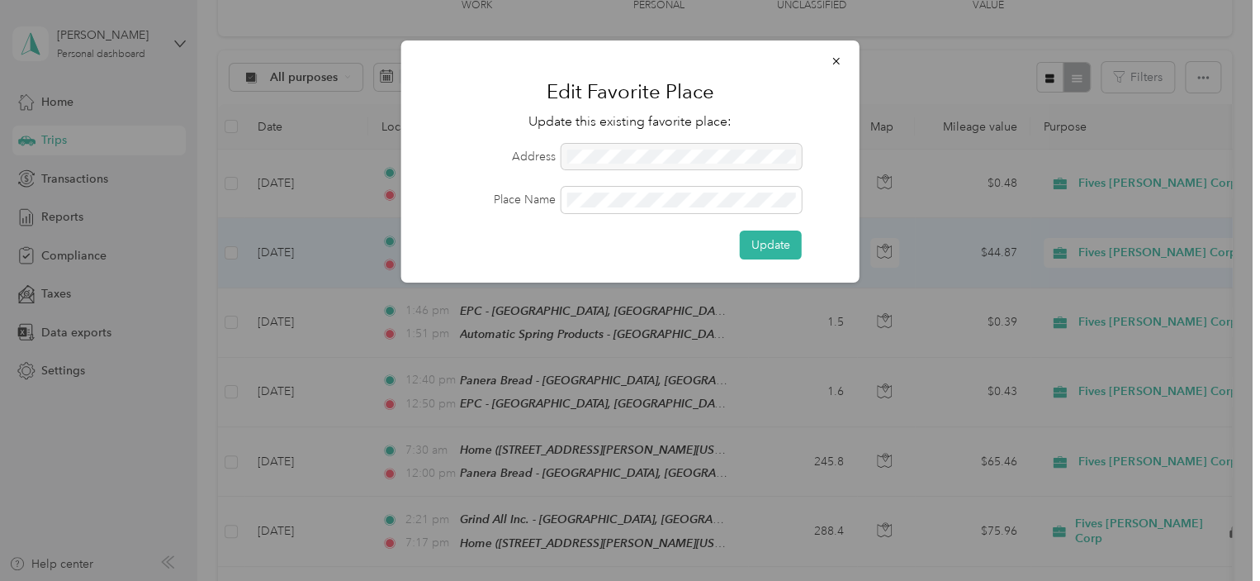
click at [623, 250] on div "Update" at bounding box center [630, 244] width 412 height 29
click at [756, 239] on button "Update" at bounding box center [771, 244] width 62 height 29
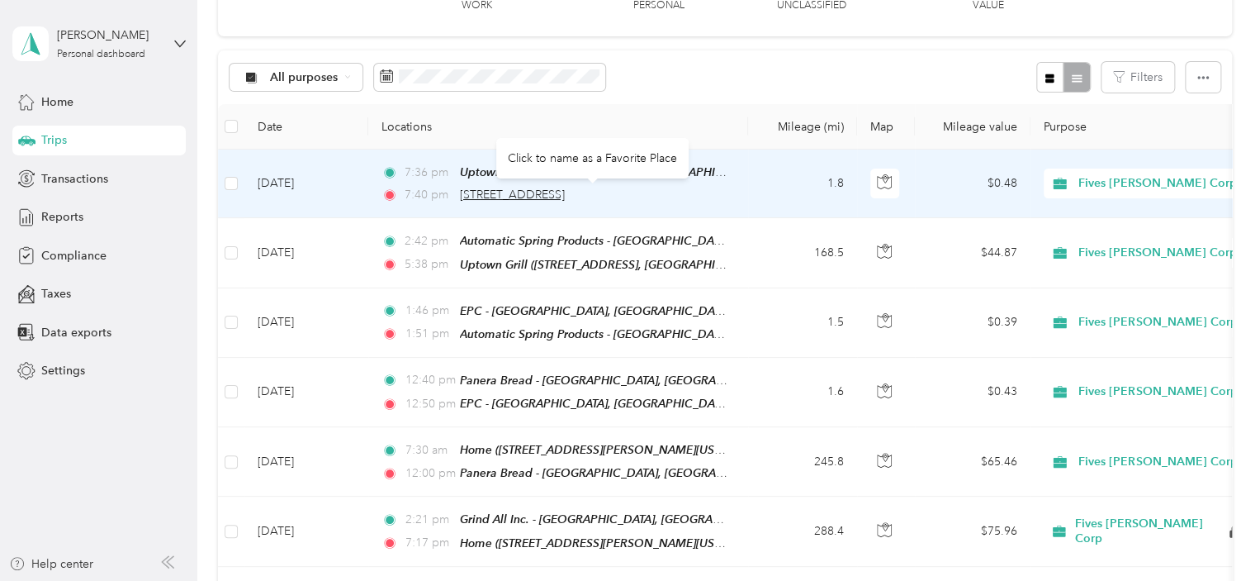
click at [562, 190] on span "169 Loop Rd, Commerce Township, MI 48390, USA" at bounding box center [512, 194] width 105 height 14
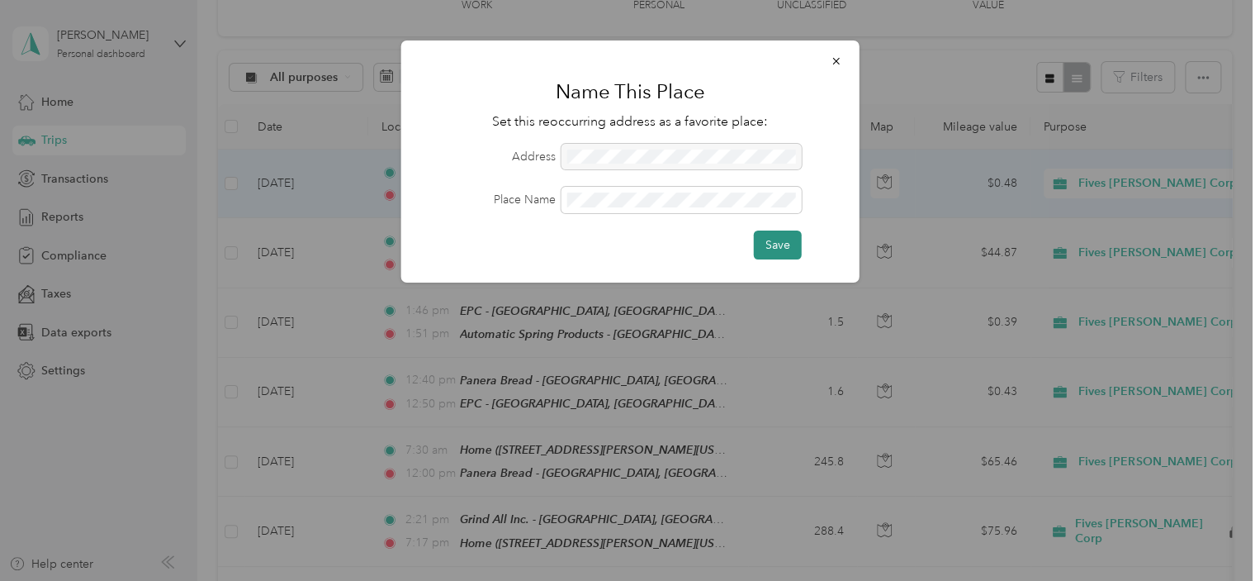
click at [779, 247] on button "Save" at bounding box center [778, 244] width 48 height 29
click at [779, 246] on button "Save" at bounding box center [769, 244] width 65 height 29
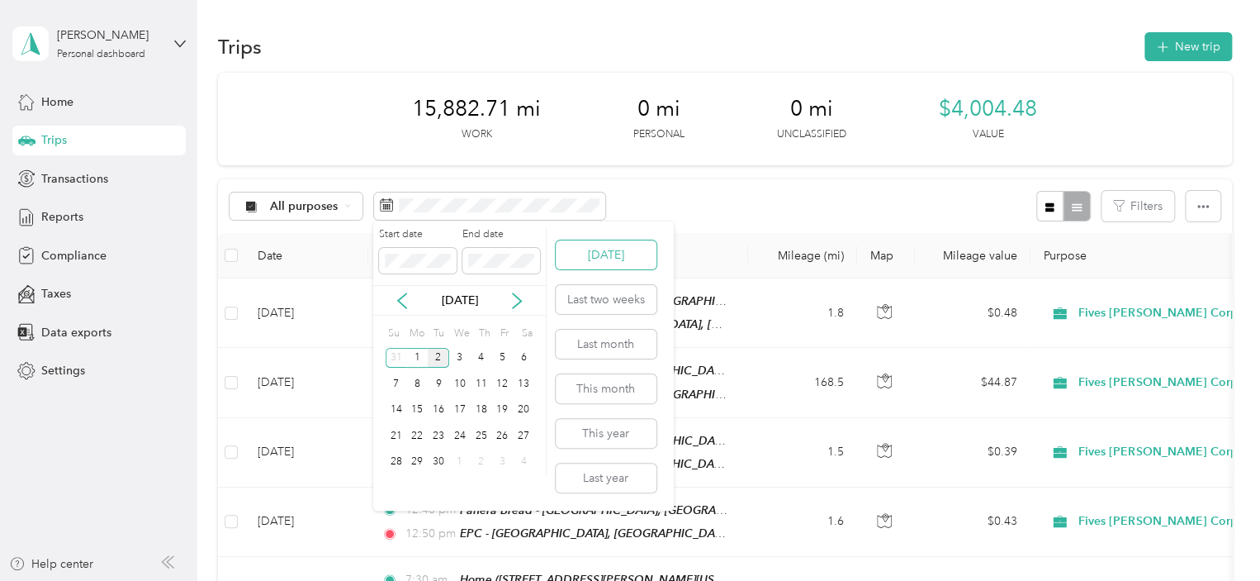
click at [621, 253] on button "Today" at bounding box center [606, 254] width 101 height 29
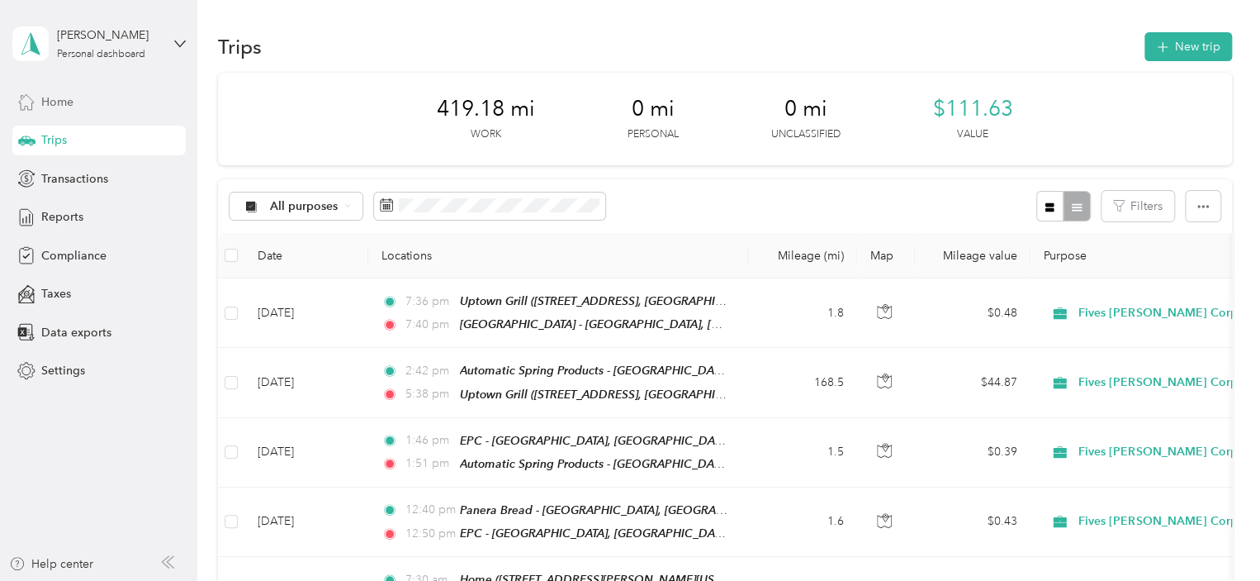
click at [70, 97] on span "Home" at bounding box center [57, 101] width 32 height 17
